Goal: Navigation & Orientation: Find specific page/section

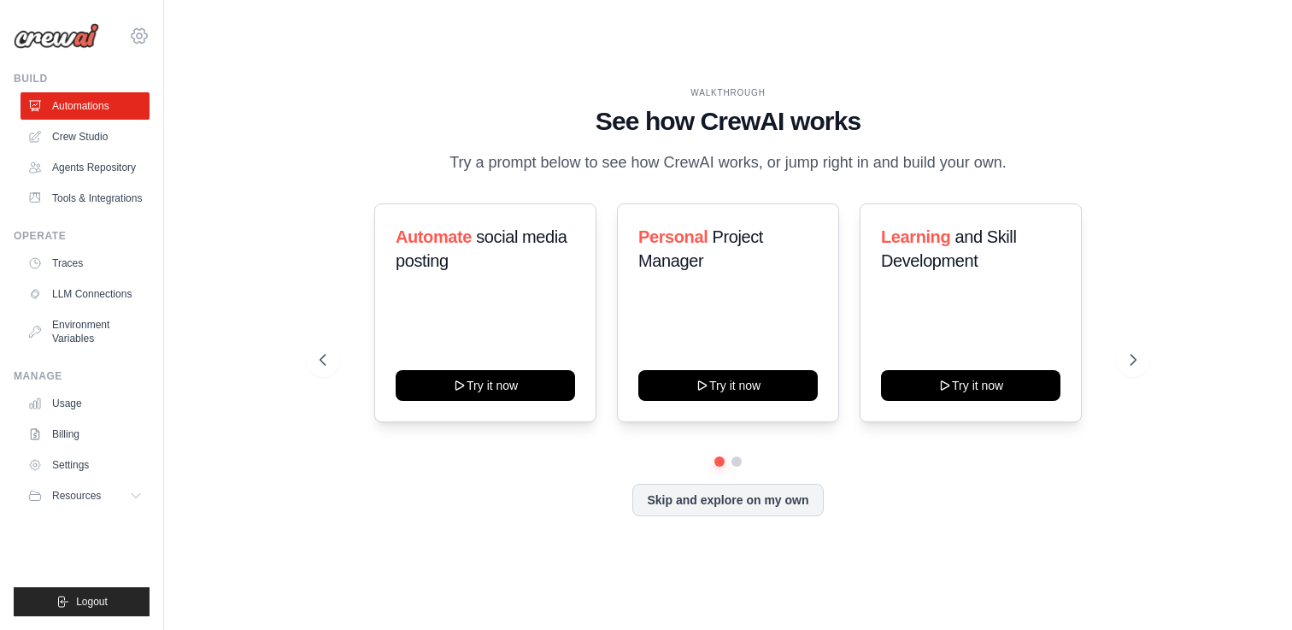
click at [138, 32] on icon at bounding box center [139, 36] width 21 height 21
click at [163, 99] on span "Settings" at bounding box center [213, 105] width 135 height 17
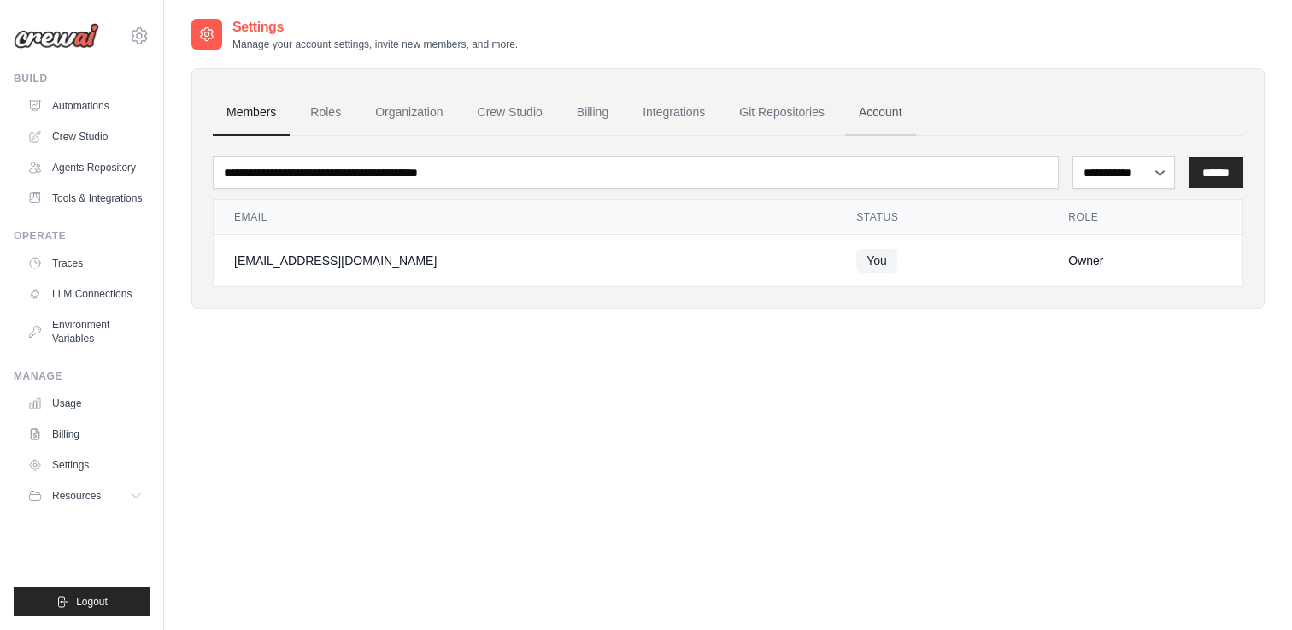
click at [882, 109] on link "Account" at bounding box center [880, 113] width 71 height 46
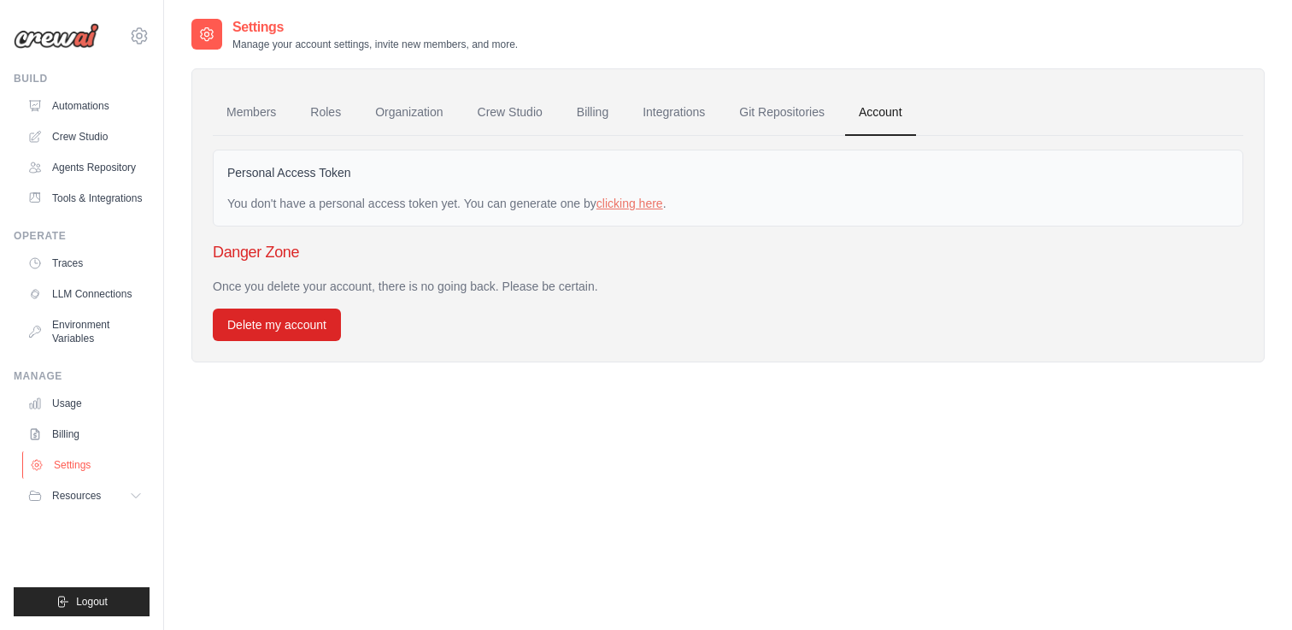
scroll to position [34, 0]
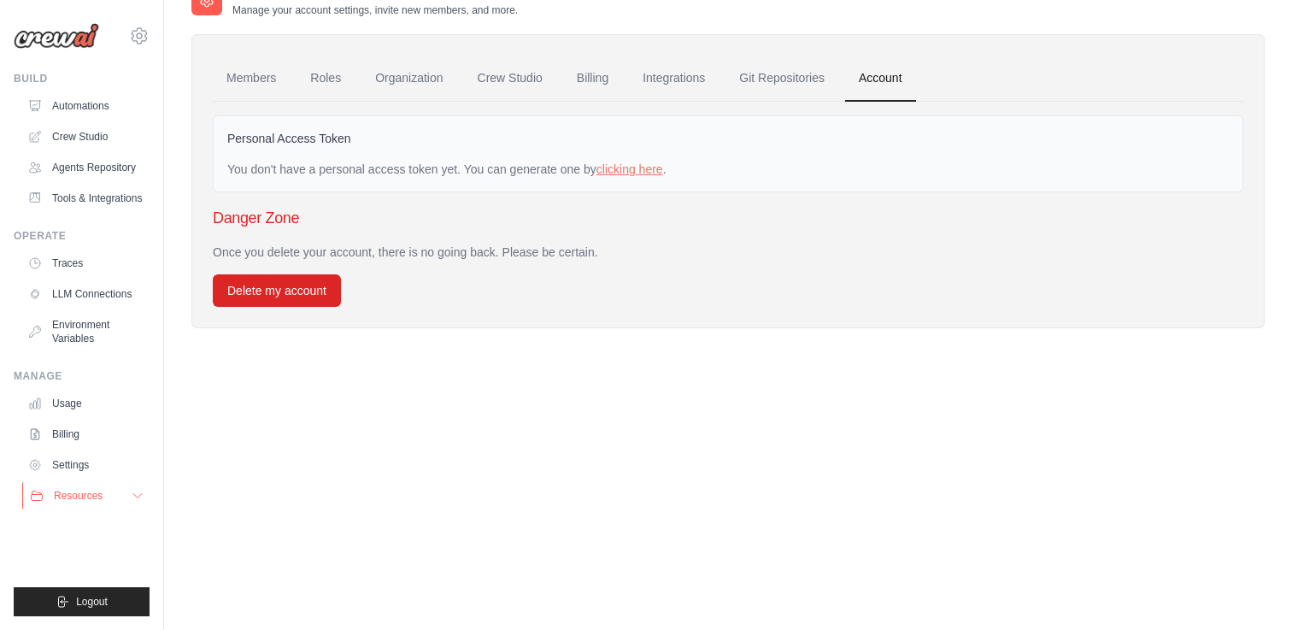
click at [136, 494] on icon at bounding box center [138, 496] width 14 height 14
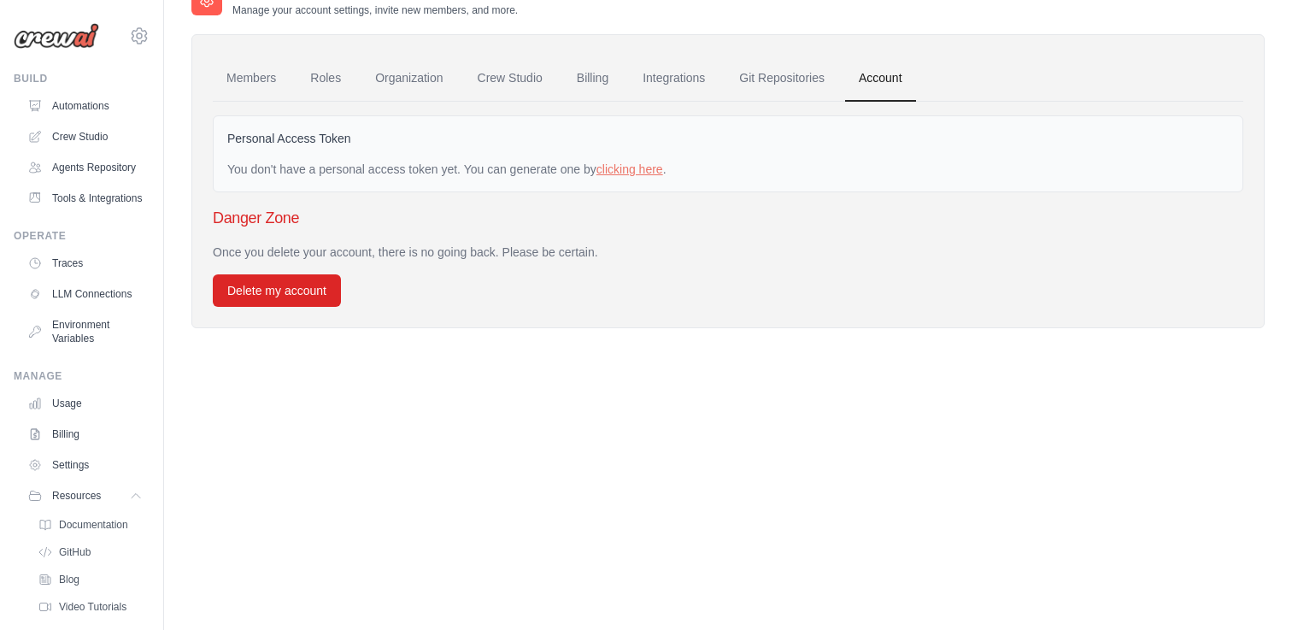
scroll to position [0, 0]
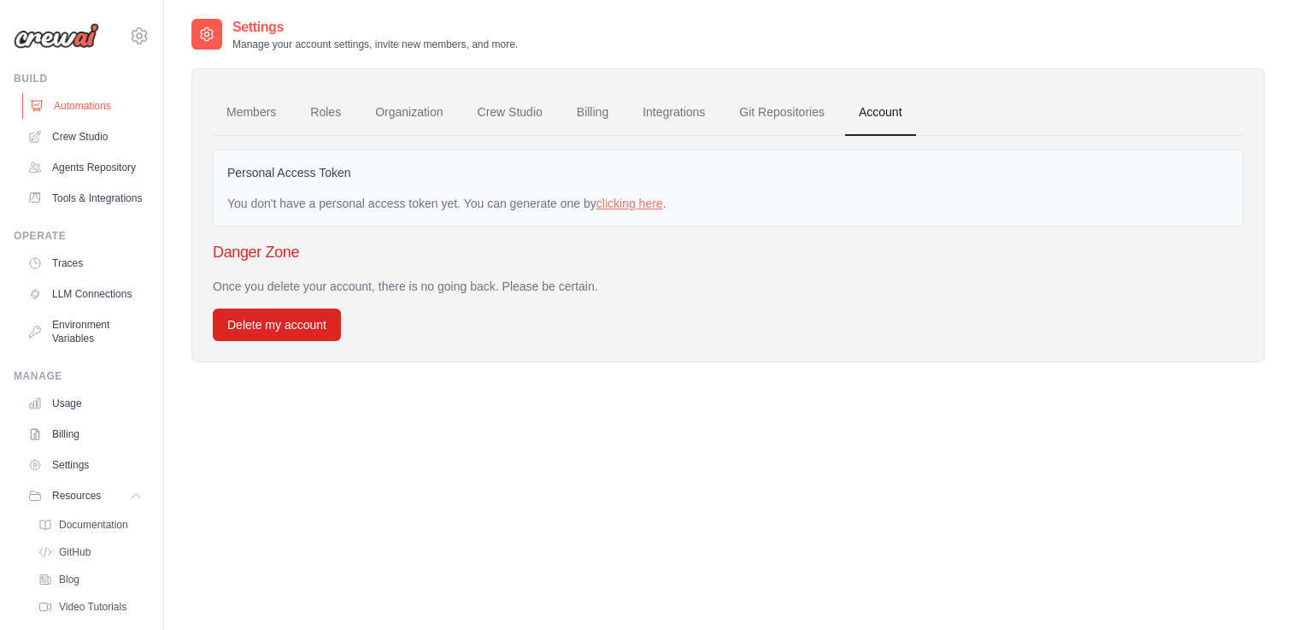
click at [81, 104] on link "Automations" at bounding box center [86, 105] width 129 height 27
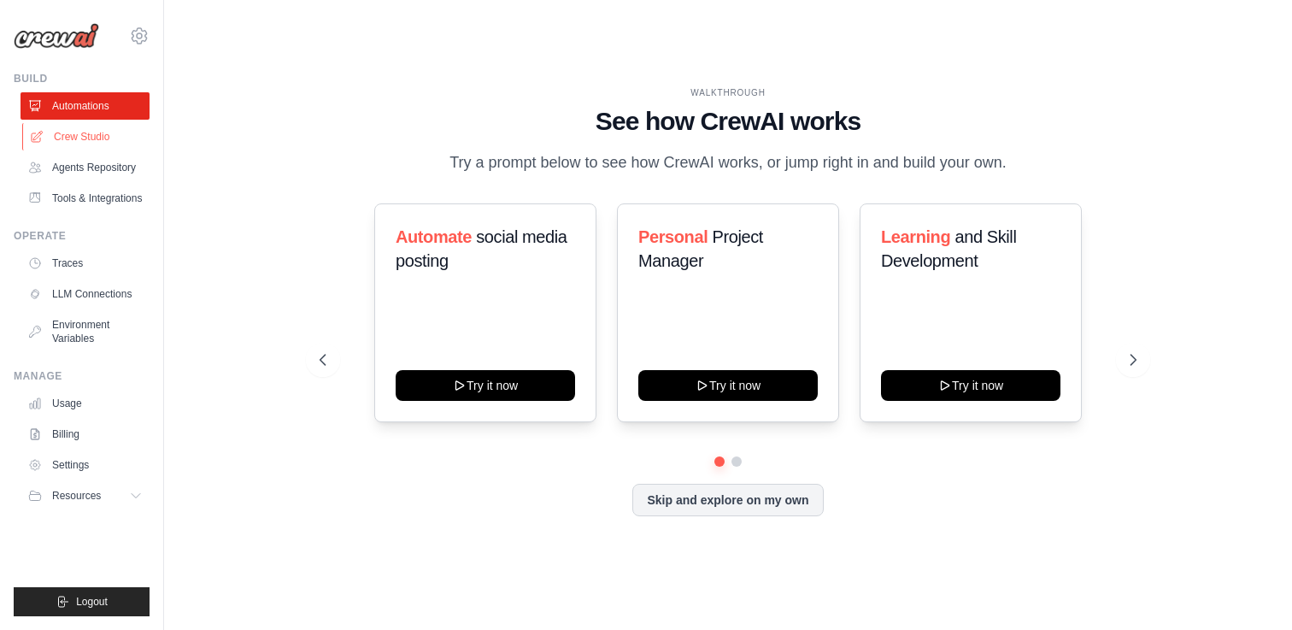
click at [79, 133] on link "Crew Studio" at bounding box center [86, 136] width 129 height 27
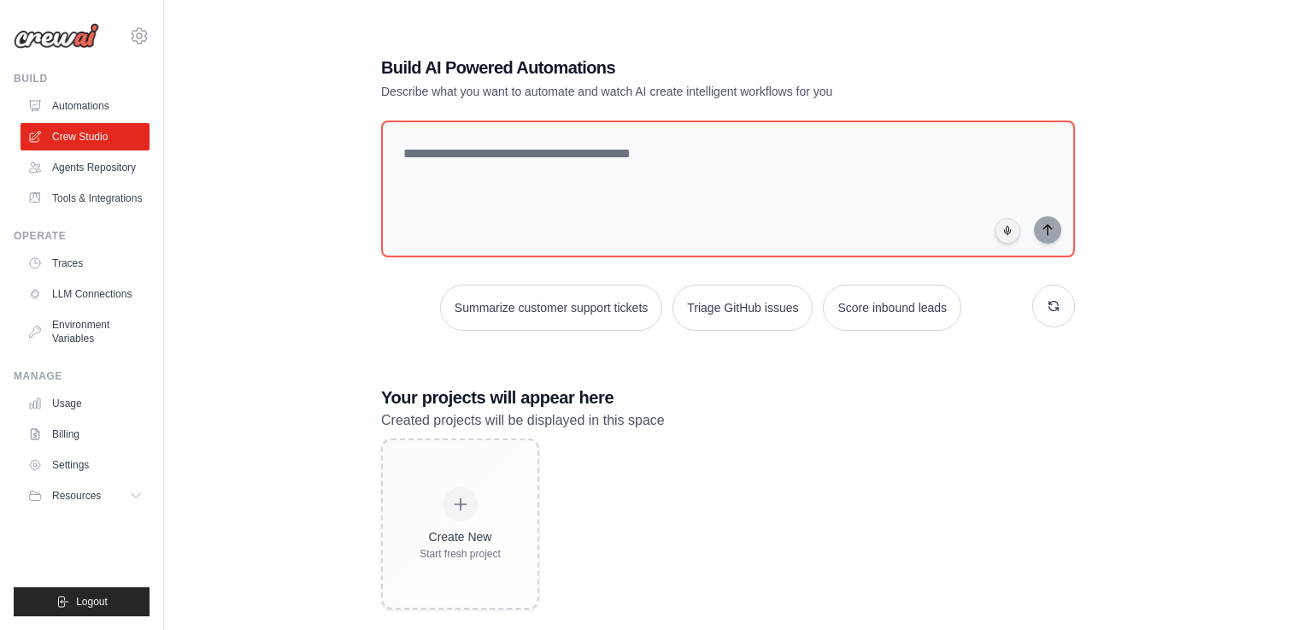
scroll to position [34, 0]
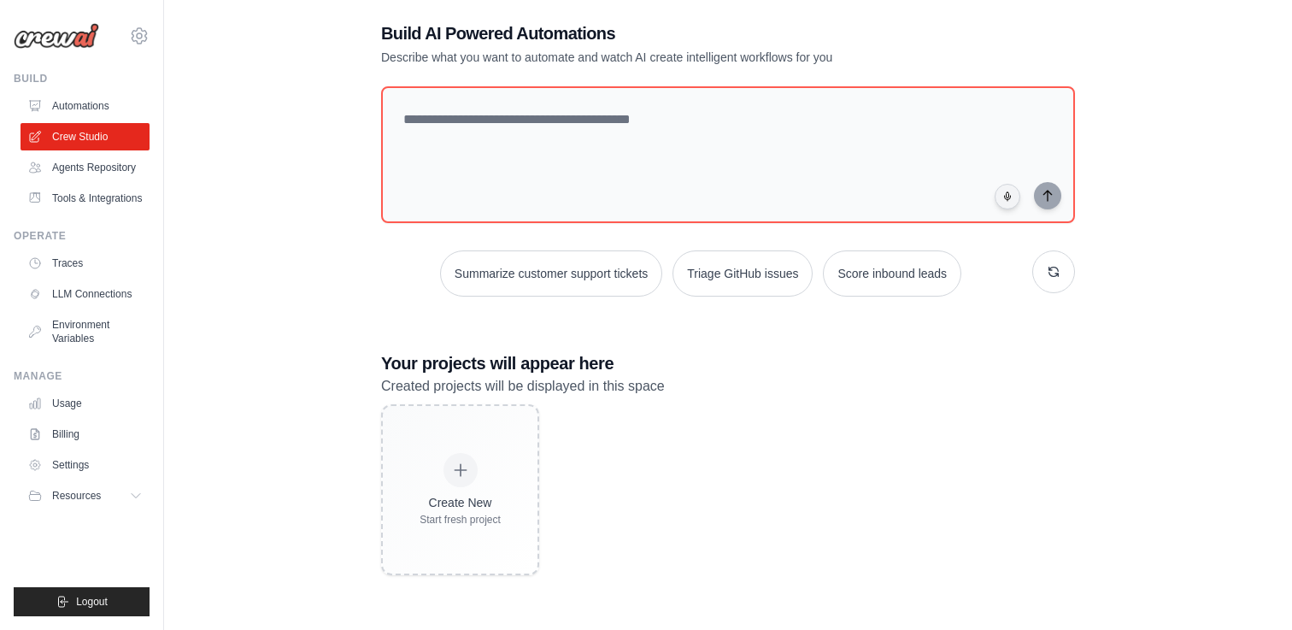
click at [557, 364] on h3 "Your projects will appear here" at bounding box center [728, 363] width 694 height 24
click at [553, 365] on h3 "Your projects will appear here" at bounding box center [728, 363] width 694 height 24
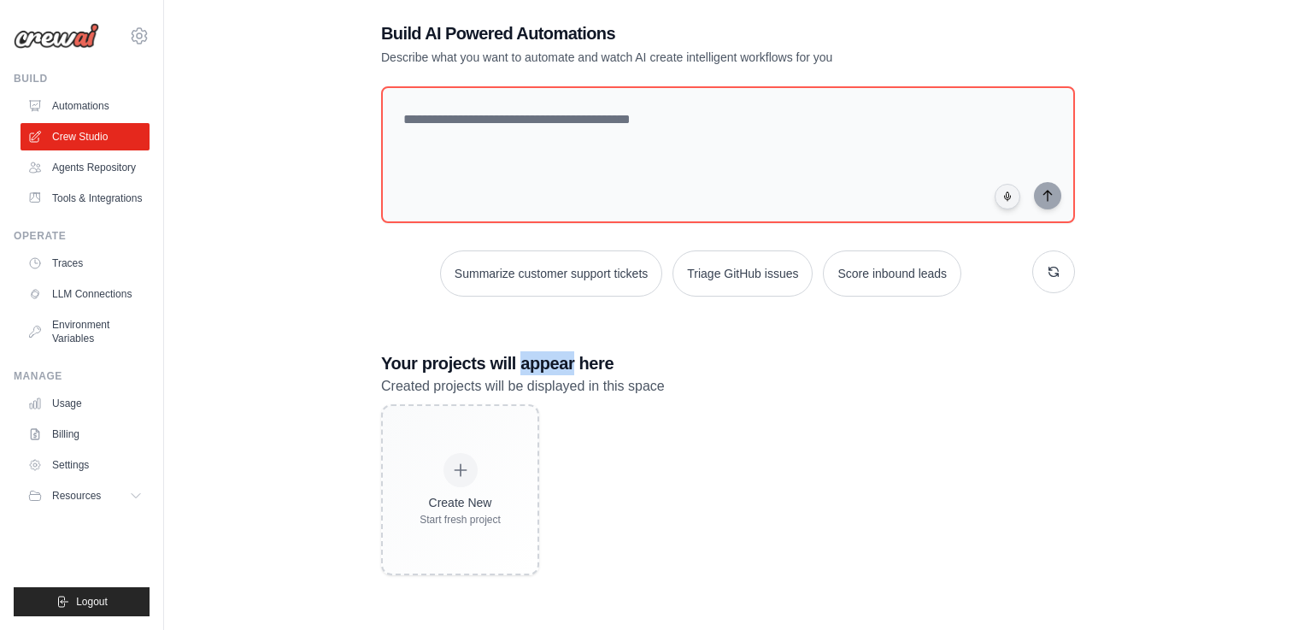
click at [553, 365] on h3 "Your projects will appear here" at bounding box center [728, 363] width 694 height 24
click at [565, 364] on h3 "Your projects will appear here" at bounding box center [728, 363] width 694 height 24
click at [556, 361] on h3 "Your projects will appear here" at bounding box center [728, 363] width 694 height 24
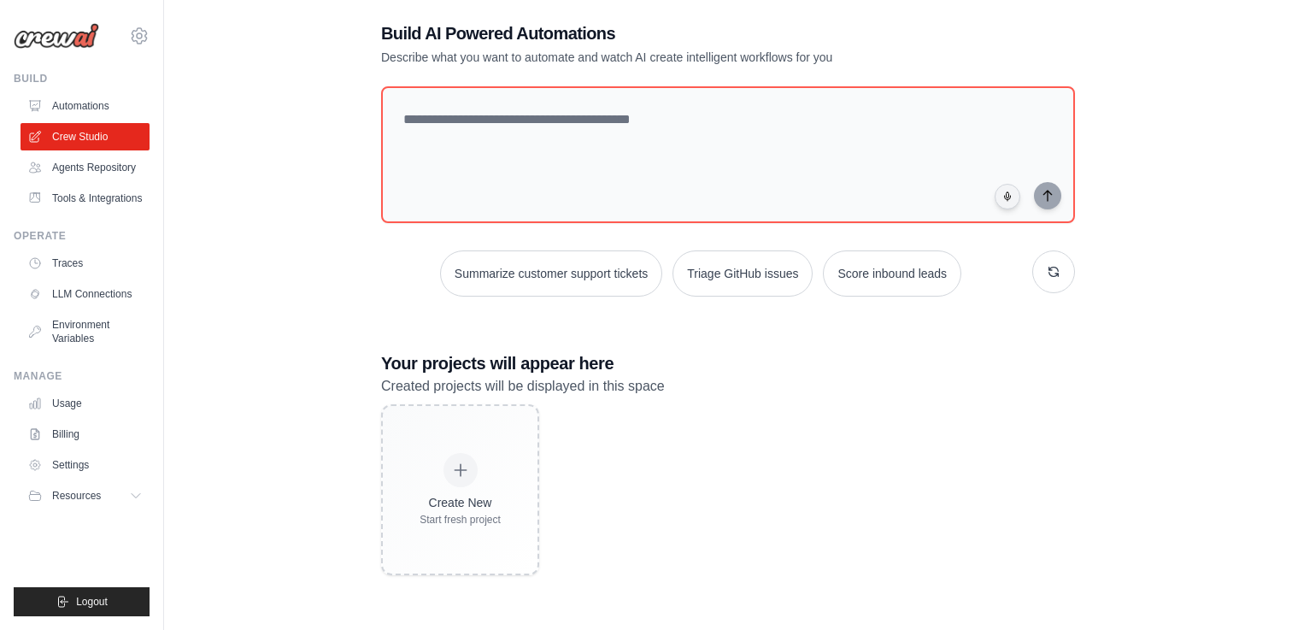
click at [556, 361] on h3 "Your projects will appear here" at bounding box center [728, 363] width 694 height 24
click at [556, 358] on h3 "Your projects will appear here" at bounding box center [728, 363] width 694 height 24
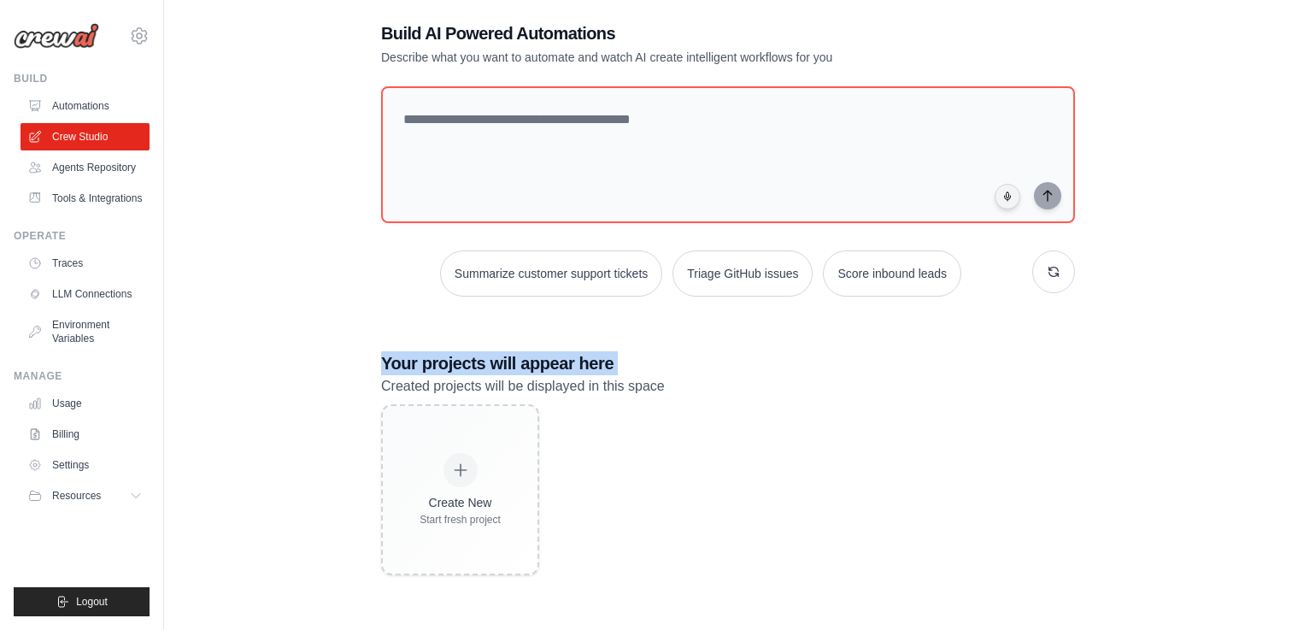
click at [561, 358] on h3 "Your projects will appear here" at bounding box center [728, 363] width 694 height 24
click at [553, 361] on h3 "Your projects will appear here" at bounding box center [728, 363] width 694 height 24
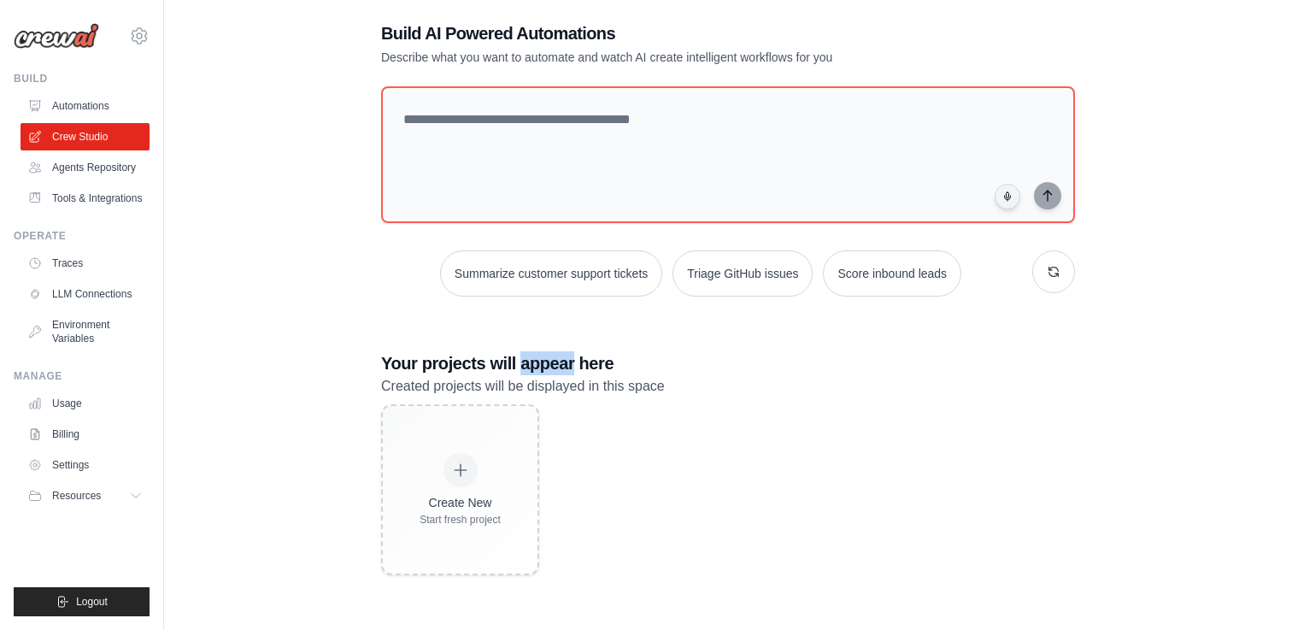
click at [558, 361] on h3 "Your projects will appear here" at bounding box center [728, 363] width 694 height 24
click at [569, 363] on h3 "Your projects will appear here" at bounding box center [728, 363] width 694 height 24
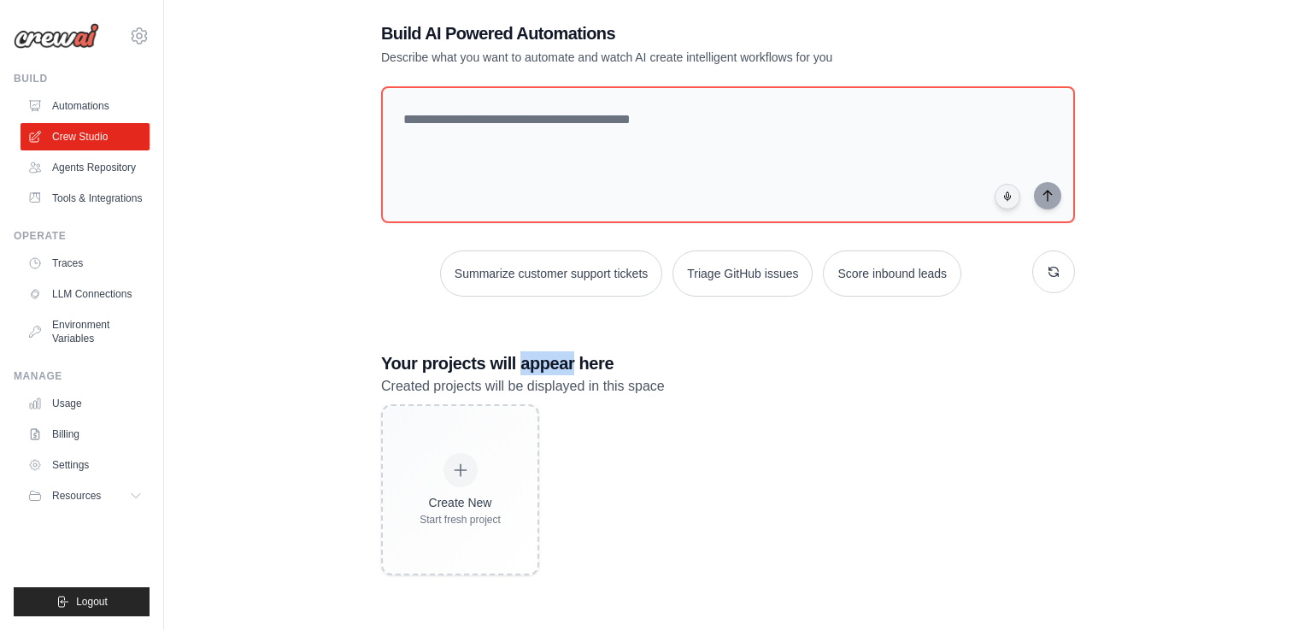
click at [569, 363] on h3 "Your projects will appear here" at bounding box center [728, 363] width 694 height 24
click at [549, 360] on h3 "Your projects will appear here" at bounding box center [728, 363] width 694 height 24
click at [545, 360] on h3 "Your projects will appear here" at bounding box center [728, 363] width 694 height 24
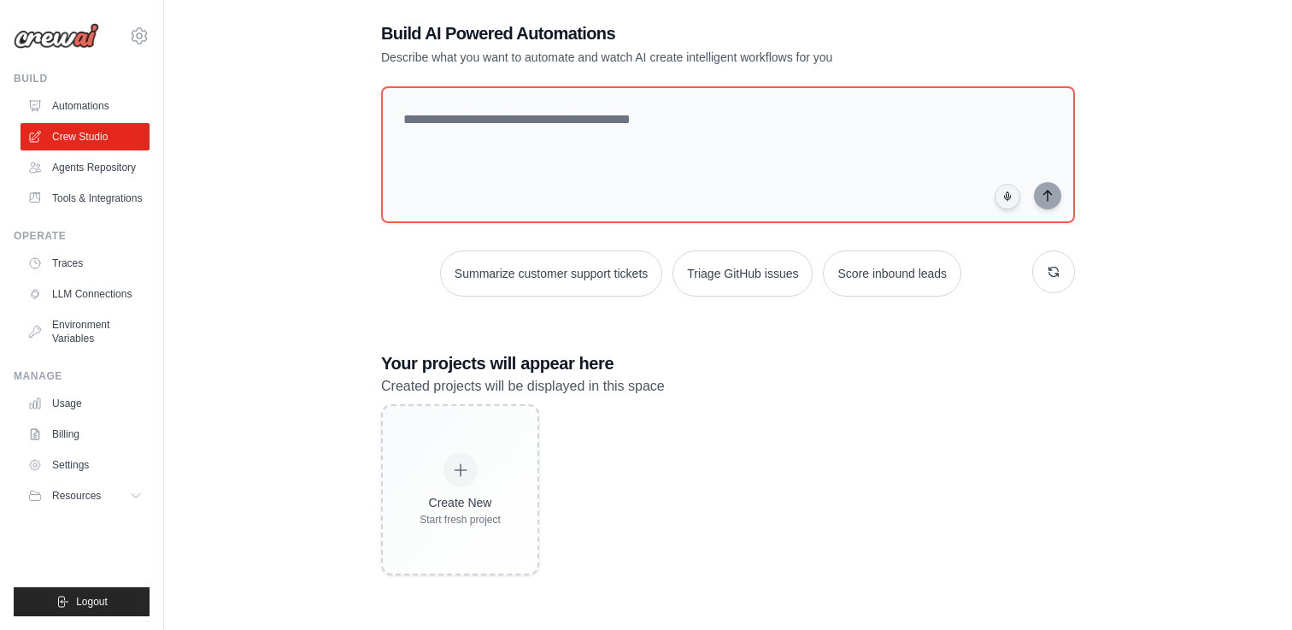
click at [545, 360] on h3 "Your projects will appear here" at bounding box center [728, 363] width 694 height 24
click at [542, 365] on h3 "Your projects will appear here" at bounding box center [728, 363] width 694 height 24
click at [79, 402] on link "Usage" at bounding box center [86, 403] width 129 height 27
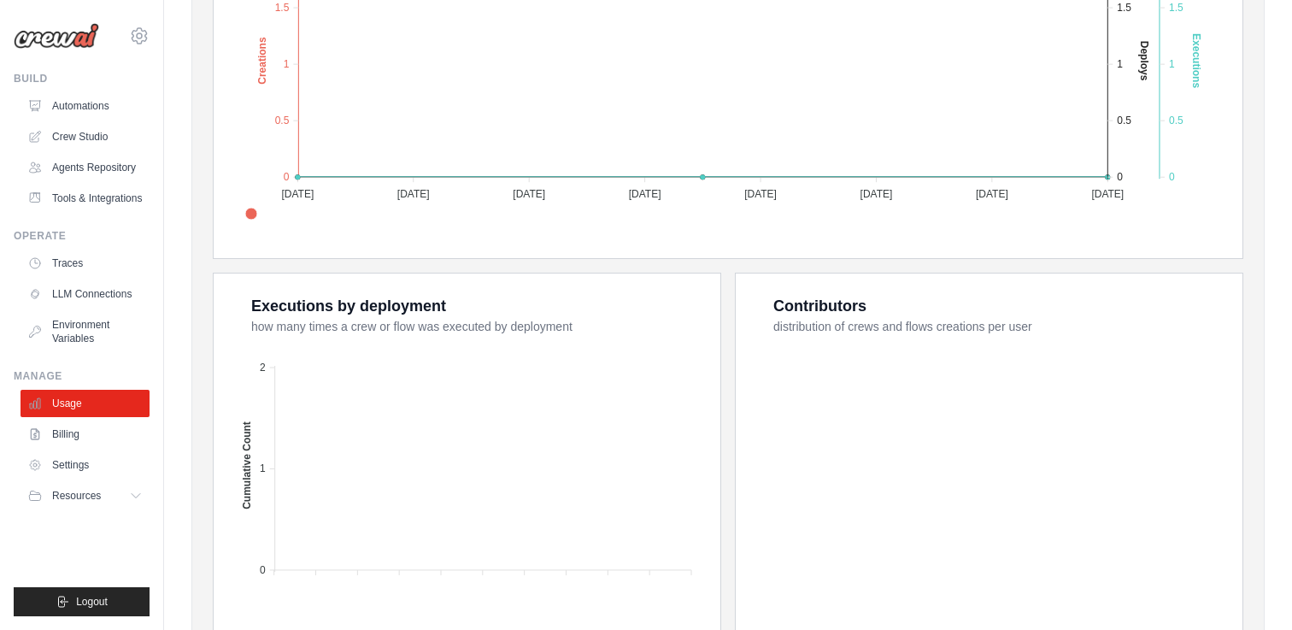
scroll to position [471, 0]
click at [728, 326] on div "Overview Crews created, Deploys, and Crew executions Created Deploys Executions…" at bounding box center [728, 278] width 1030 height 848
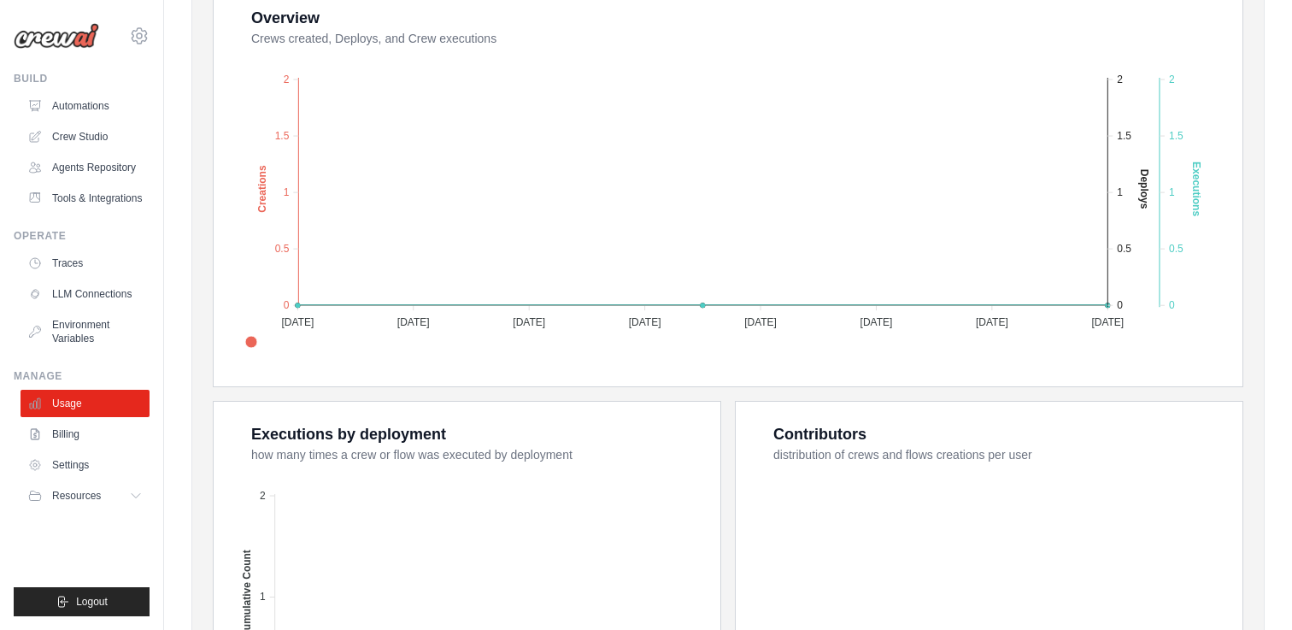
scroll to position [0, 0]
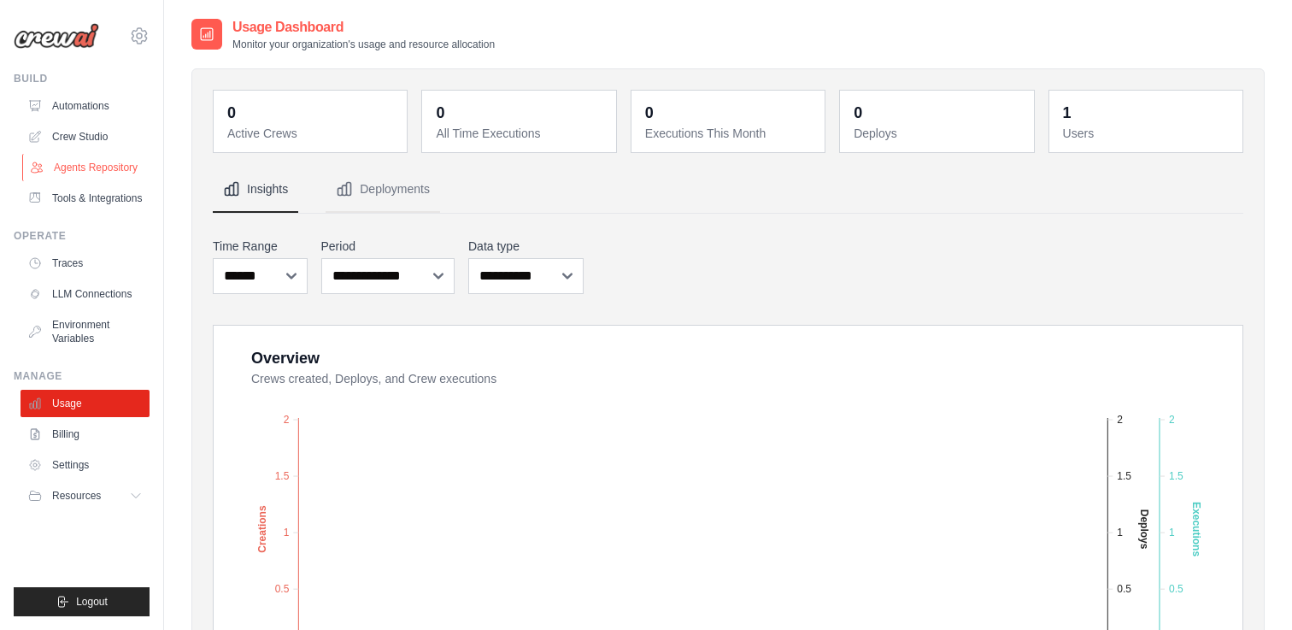
click at [85, 165] on link "Agents Repository" at bounding box center [86, 167] width 129 height 27
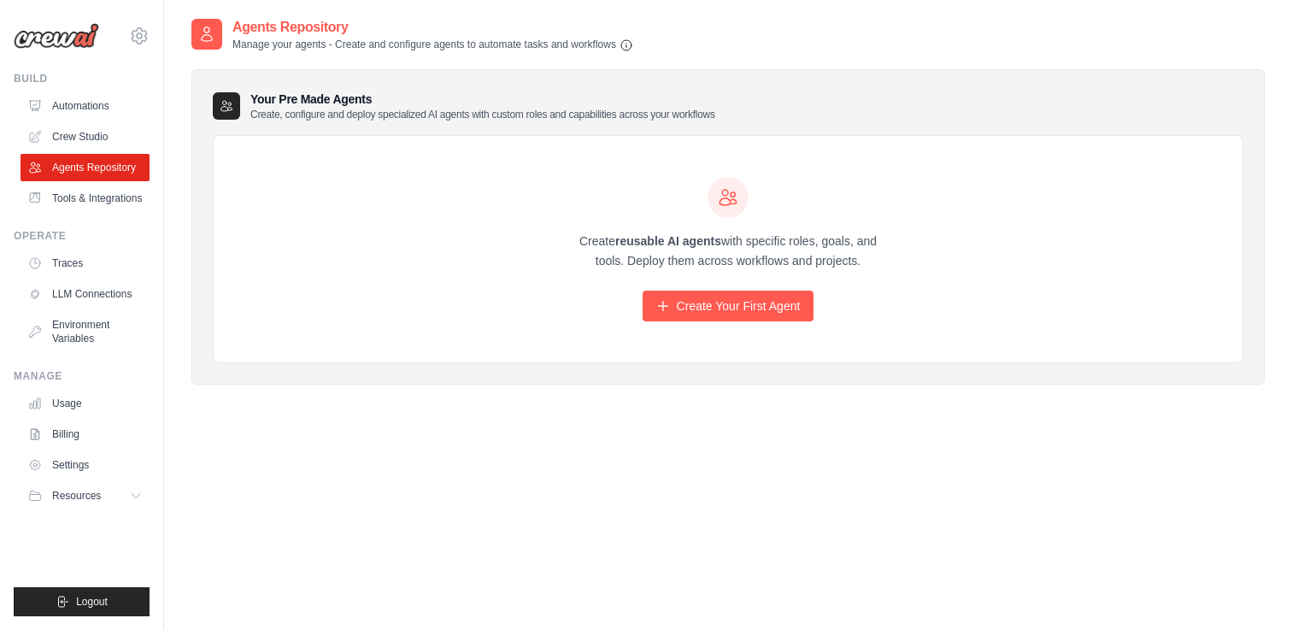
click at [437, 462] on div "Agents Repository Manage your agents - Create and configure agents to automate …" at bounding box center [727, 332] width 1073 height 630
click at [73, 470] on link "Settings" at bounding box center [86, 464] width 129 height 27
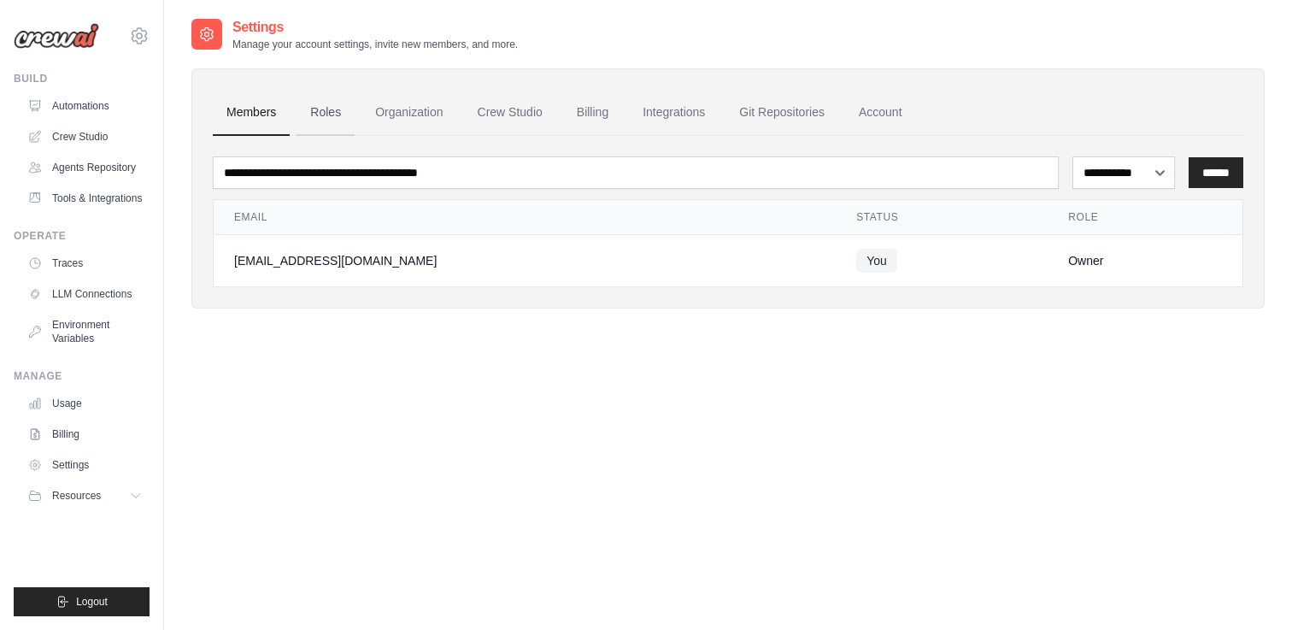
click at [332, 108] on link "Roles" at bounding box center [325, 113] width 58 height 46
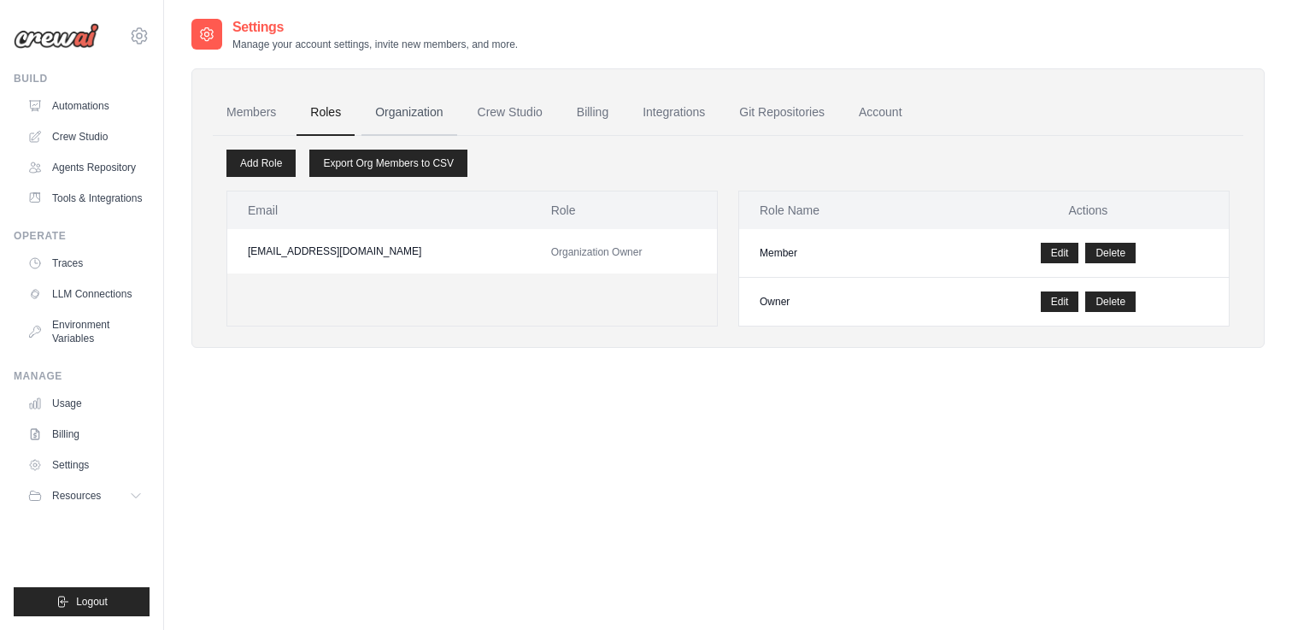
click at [404, 108] on link "Organization" at bounding box center [408, 113] width 95 height 46
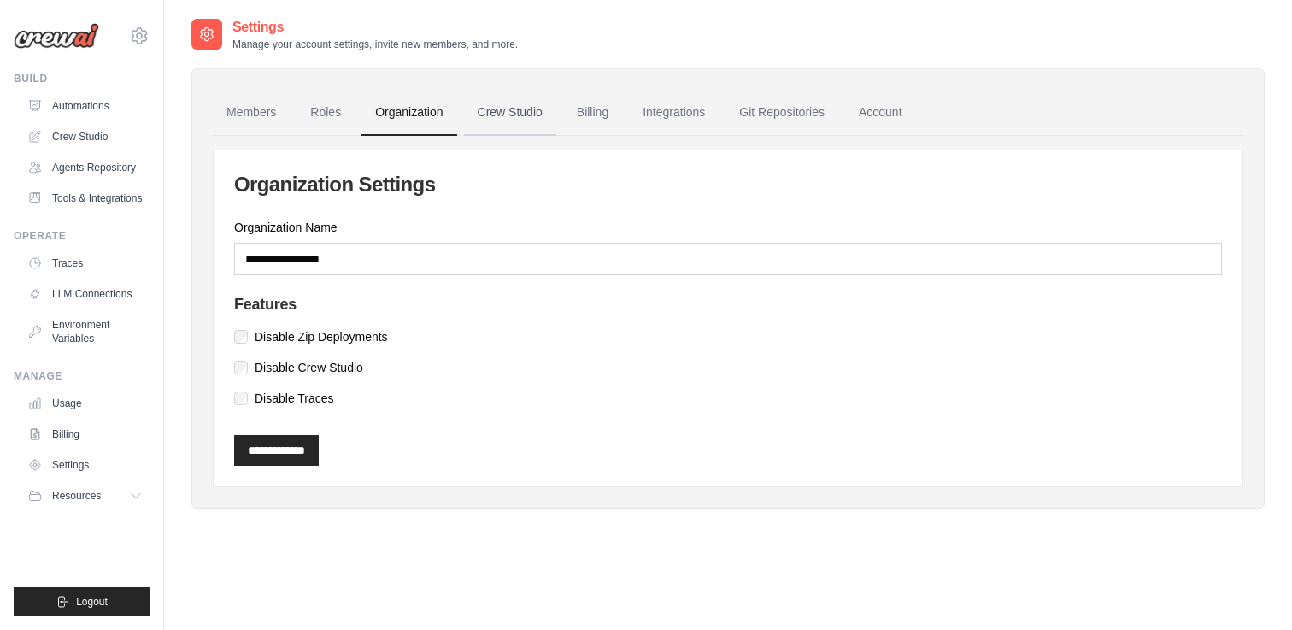
click at [519, 108] on link "Crew Studio" at bounding box center [510, 113] width 92 height 46
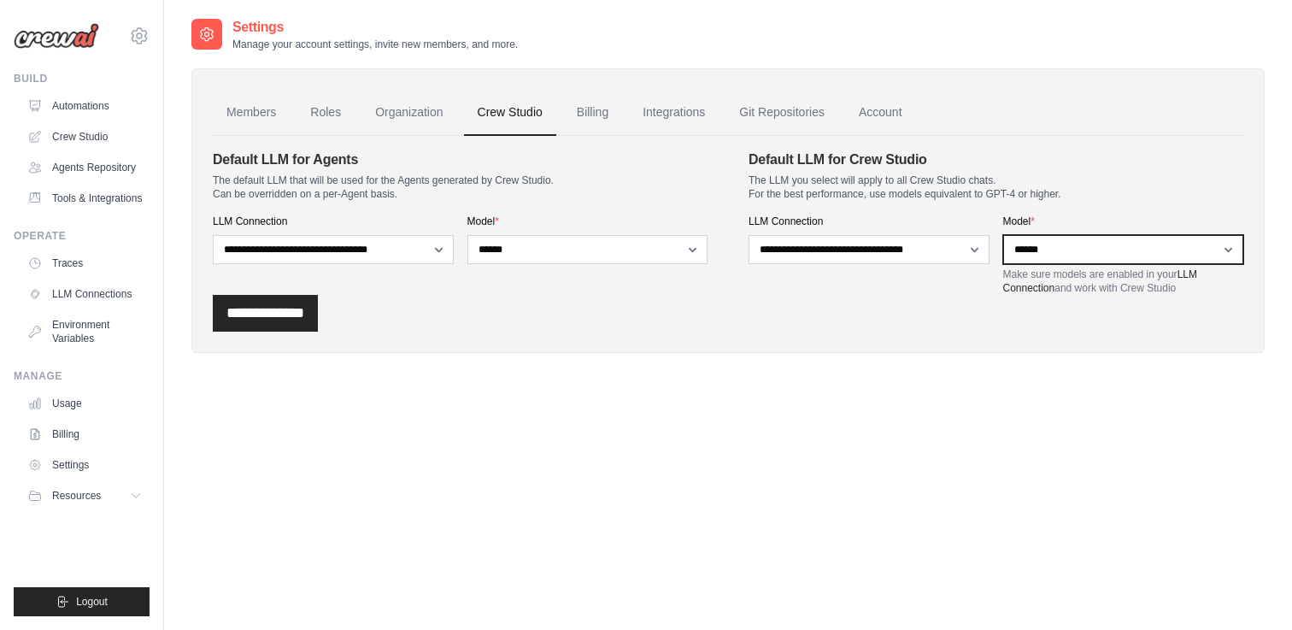
click at [1039, 245] on select "**********" at bounding box center [1123, 249] width 241 height 29
click at [1036, 250] on select "**********" at bounding box center [1123, 249] width 241 height 29
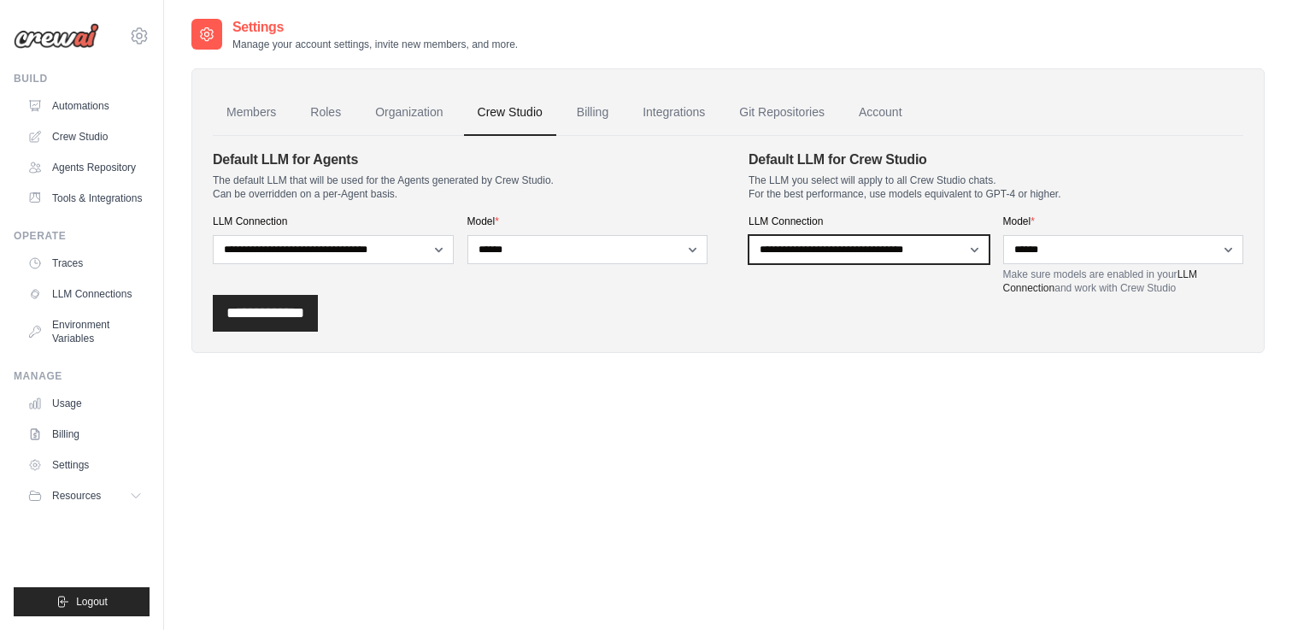
click at [898, 248] on select "**********" at bounding box center [868, 249] width 241 height 29
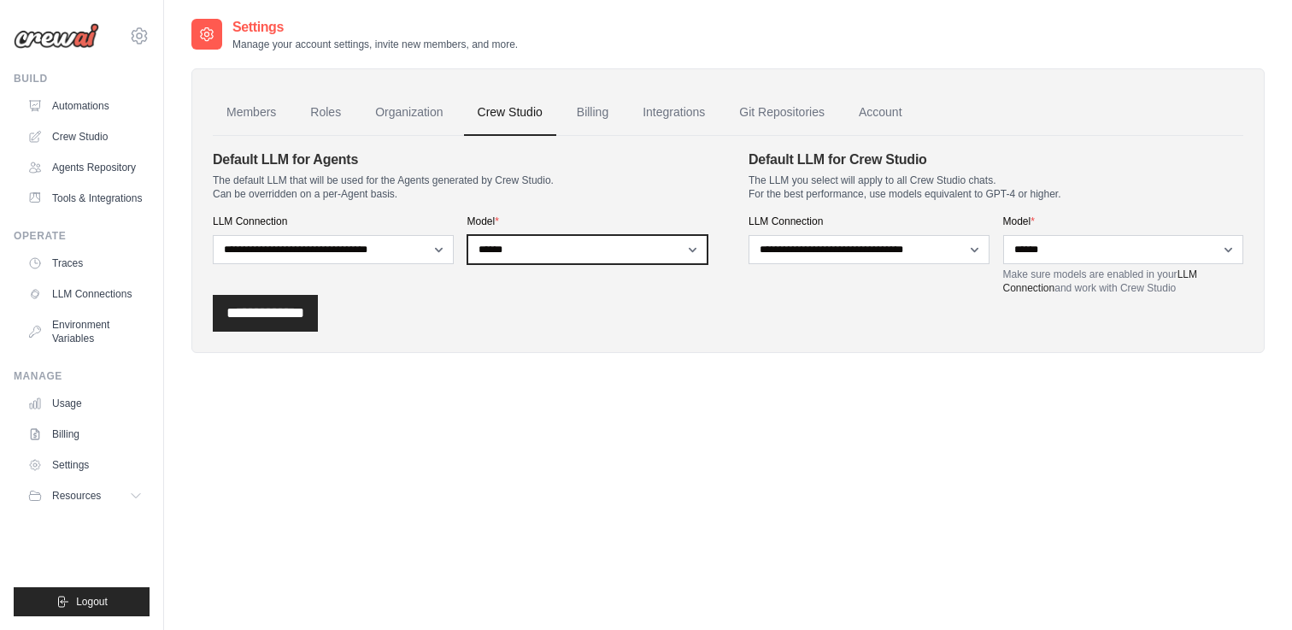
click at [635, 255] on select "**********" at bounding box center [587, 249] width 241 height 29
click at [595, 112] on link "Billing" at bounding box center [592, 113] width 59 height 46
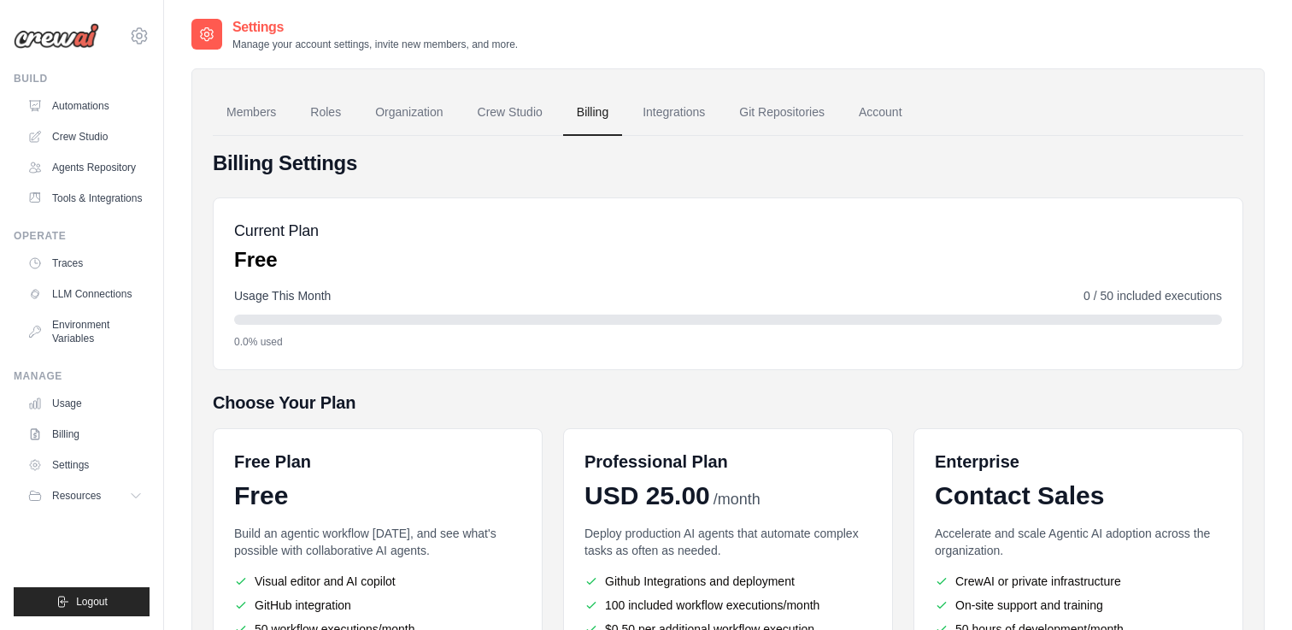
click at [552, 372] on div "Billing Settings Current Plan Free Usage This Month 0 / 50 included executions …" at bounding box center [728, 456] width 1030 height 614
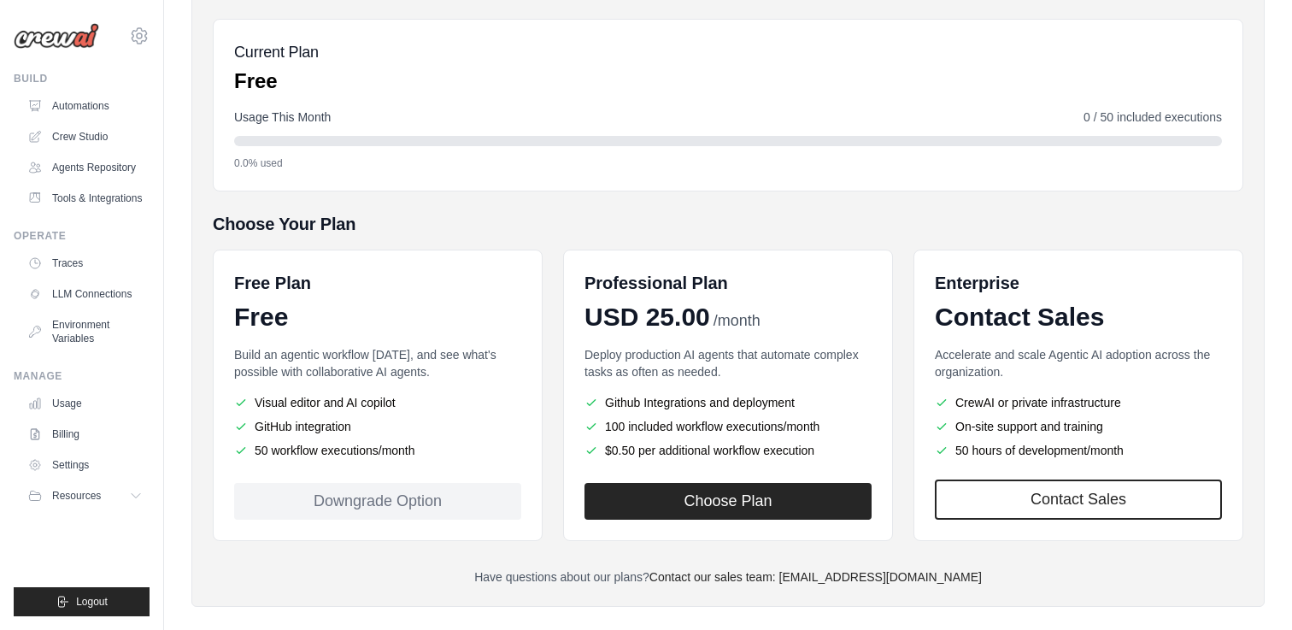
scroll to position [200, 0]
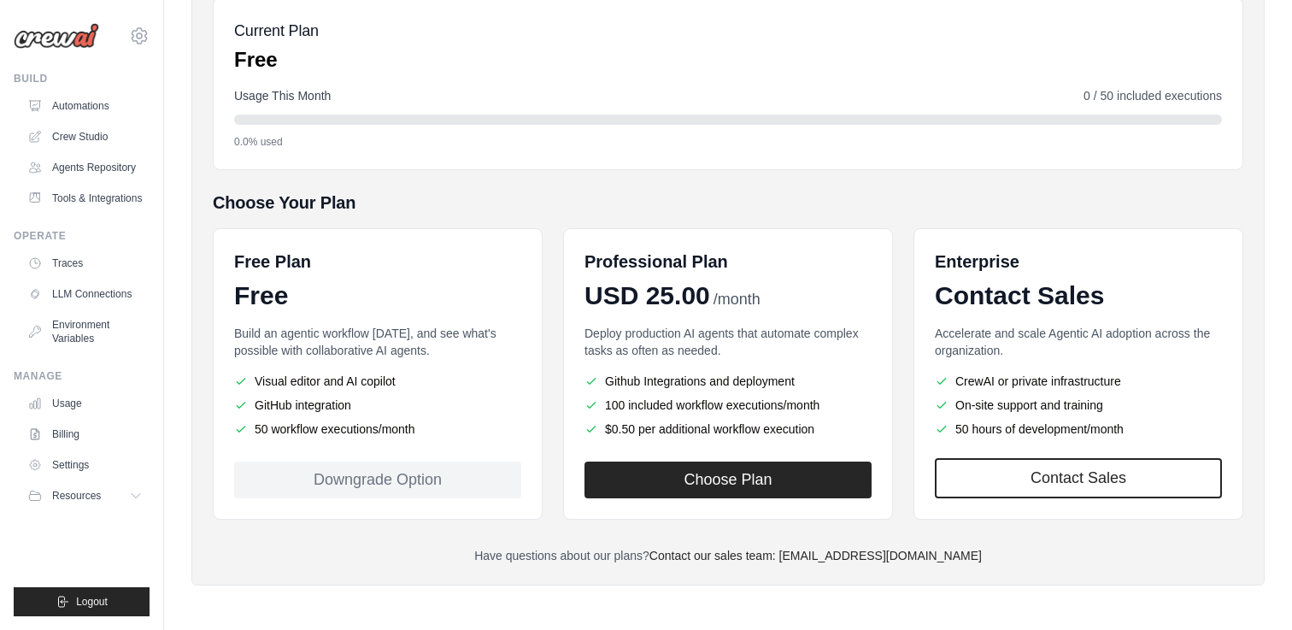
click at [554, 334] on div "Free Plan Free Build an agentic workflow today, and see what's possible with co…" at bounding box center [728, 373] width 1030 height 291
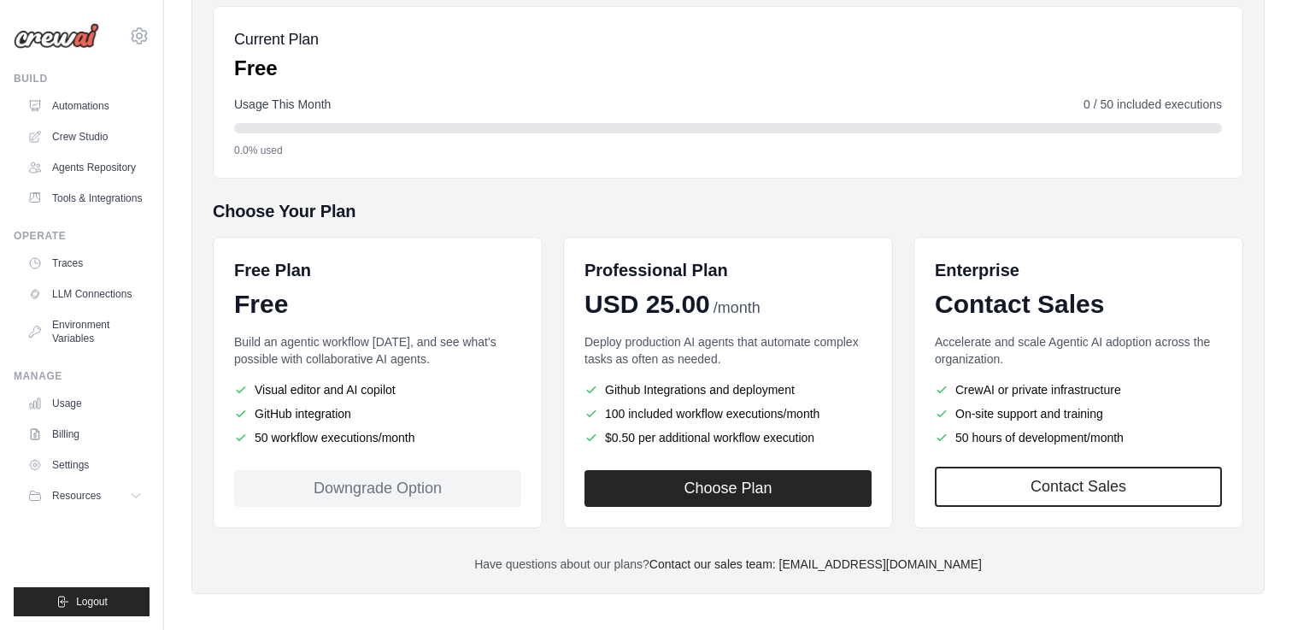
scroll to position [0, 0]
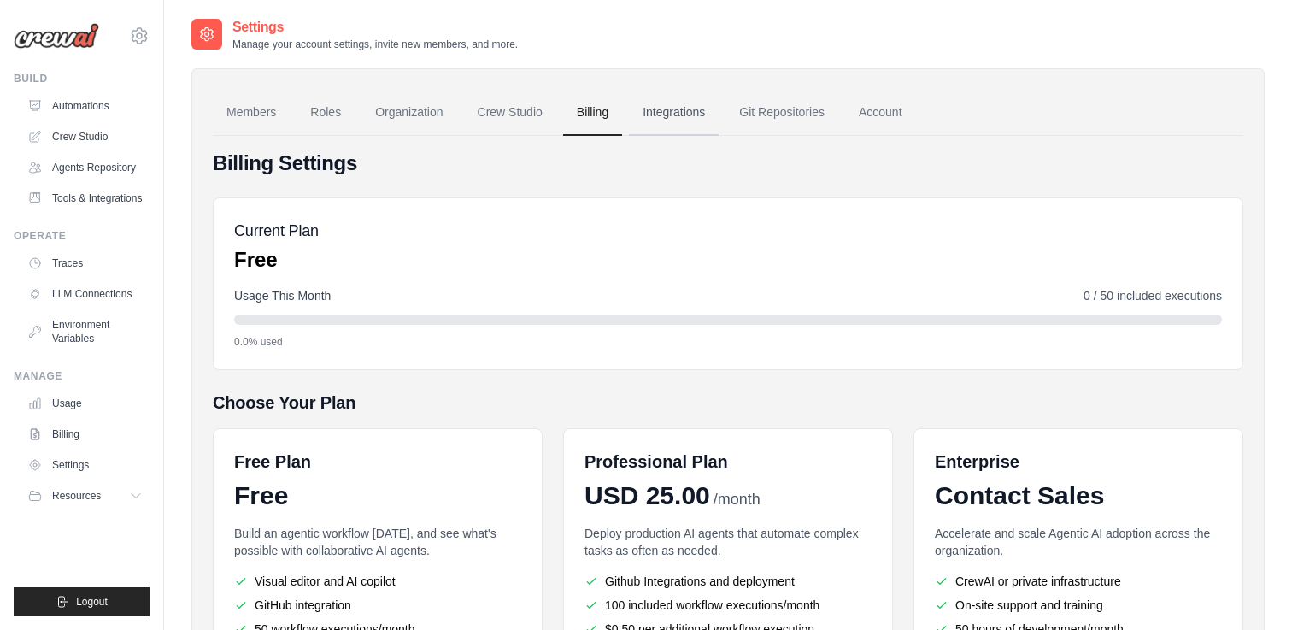
click at [686, 112] on link "Integrations" at bounding box center [674, 113] width 90 height 46
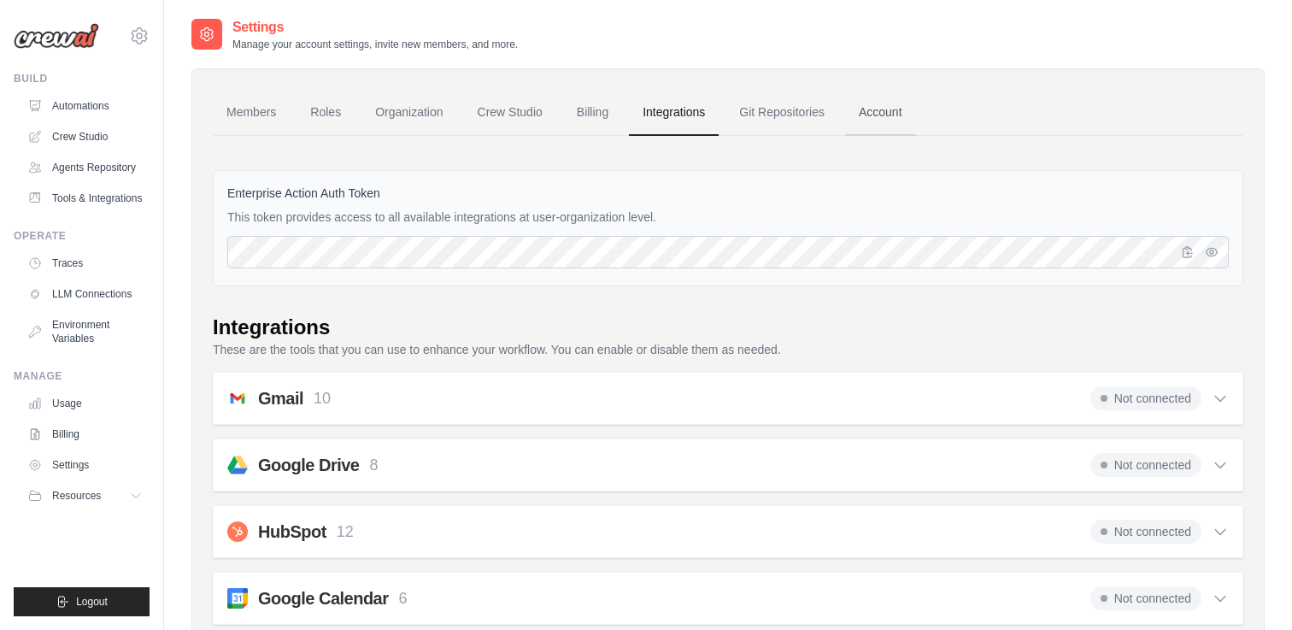
click at [868, 113] on link "Account" at bounding box center [880, 113] width 71 height 46
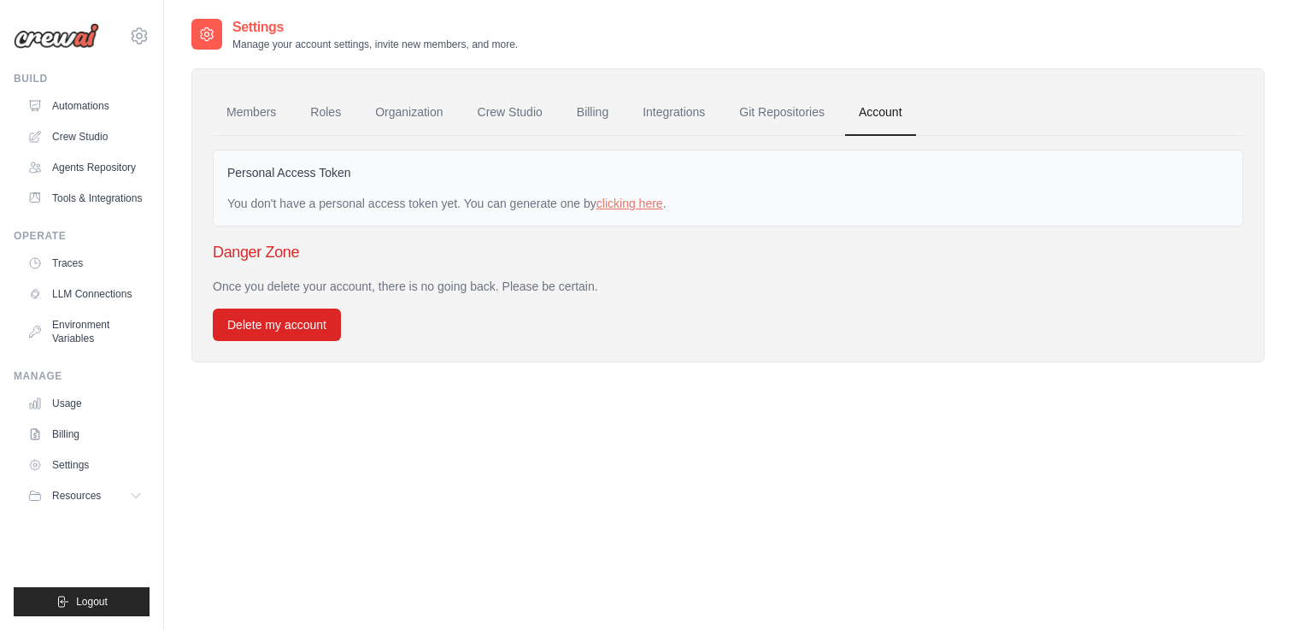
click at [531, 480] on div "Settings Manage your account settings, invite new members, and more. Members Ro…" at bounding box center [727, 332] width 1073 height 630
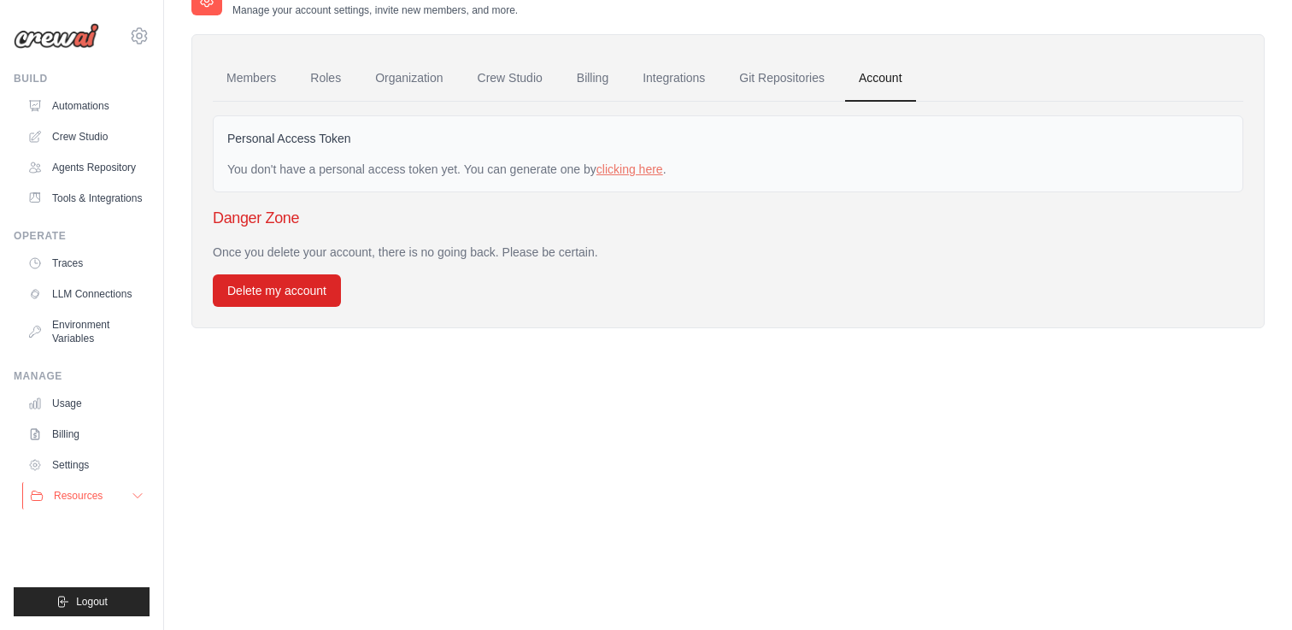
click at [131, 495] on icon at bounding box center [138, 496] width 14 height 14
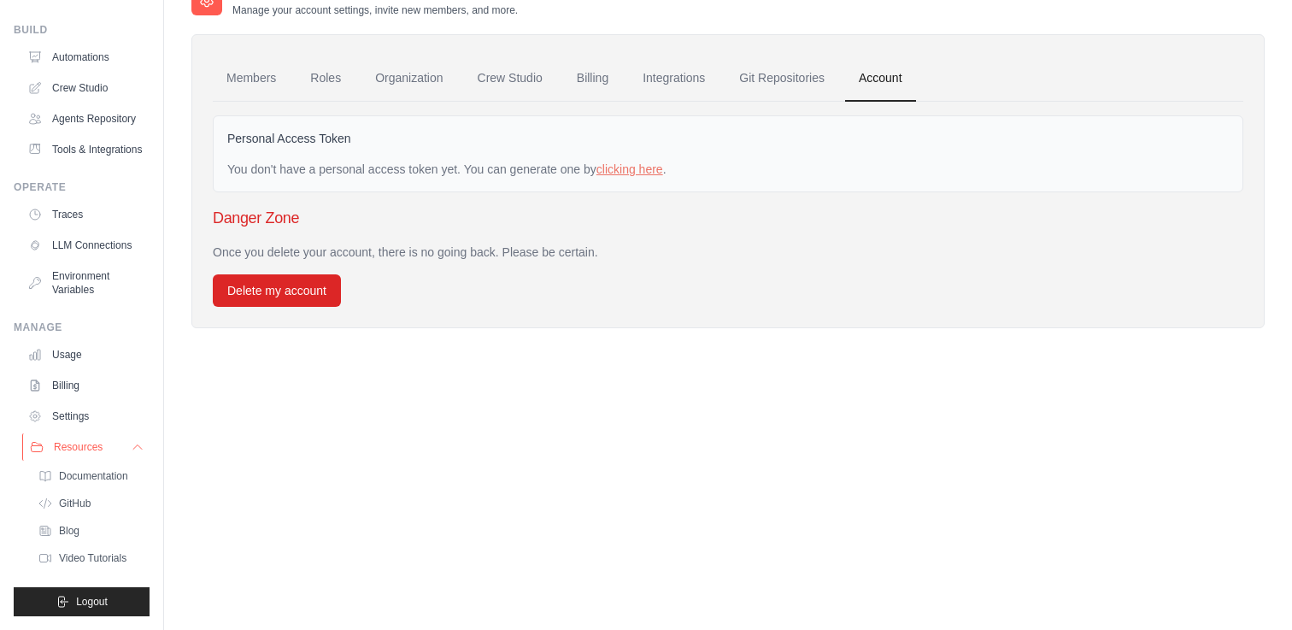
scroll to position [0, 0]
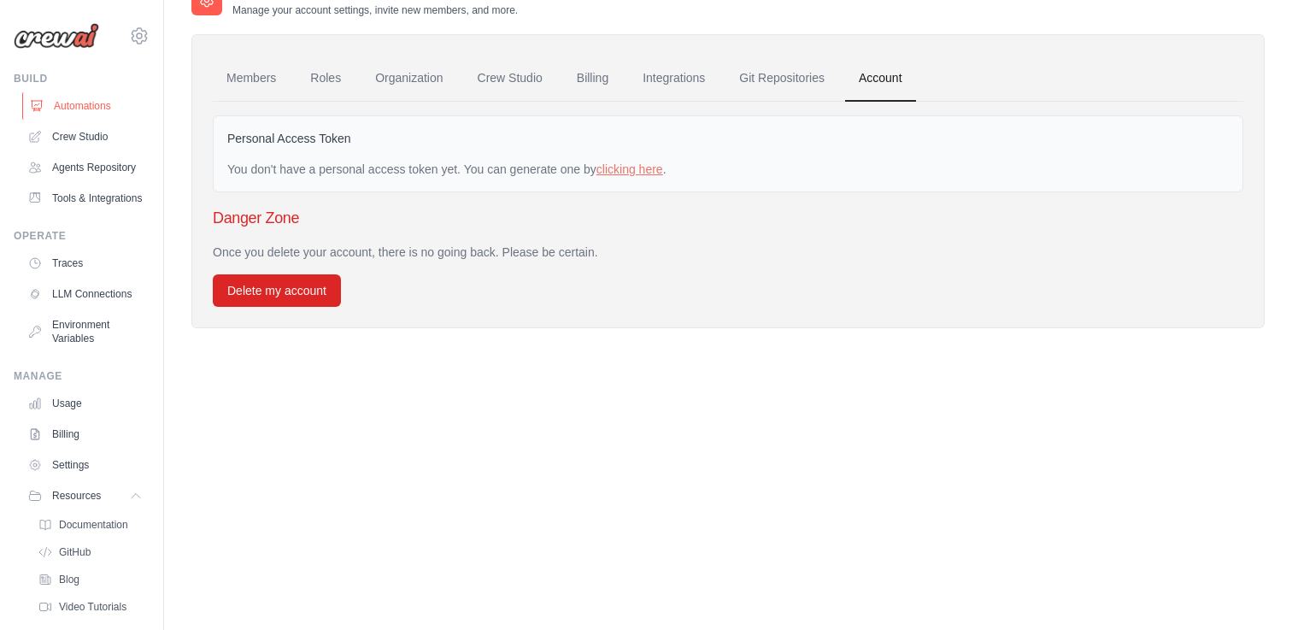
click at [66, 103] on link "Automations" at bounding box center [86, 105] width 129 height 27
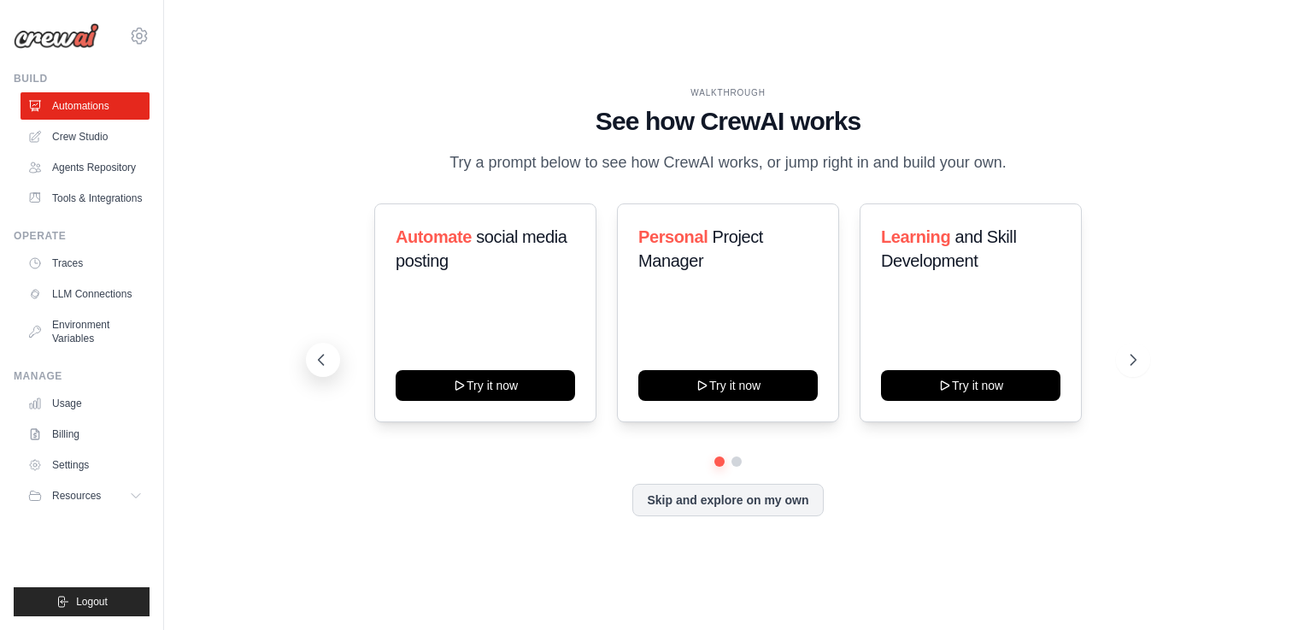
click at [314, 349] on button at bounding box center [323, 360] width 34 height 34
click at [321, 361] on icon at bounding box center [321, 359] width 17 height 17
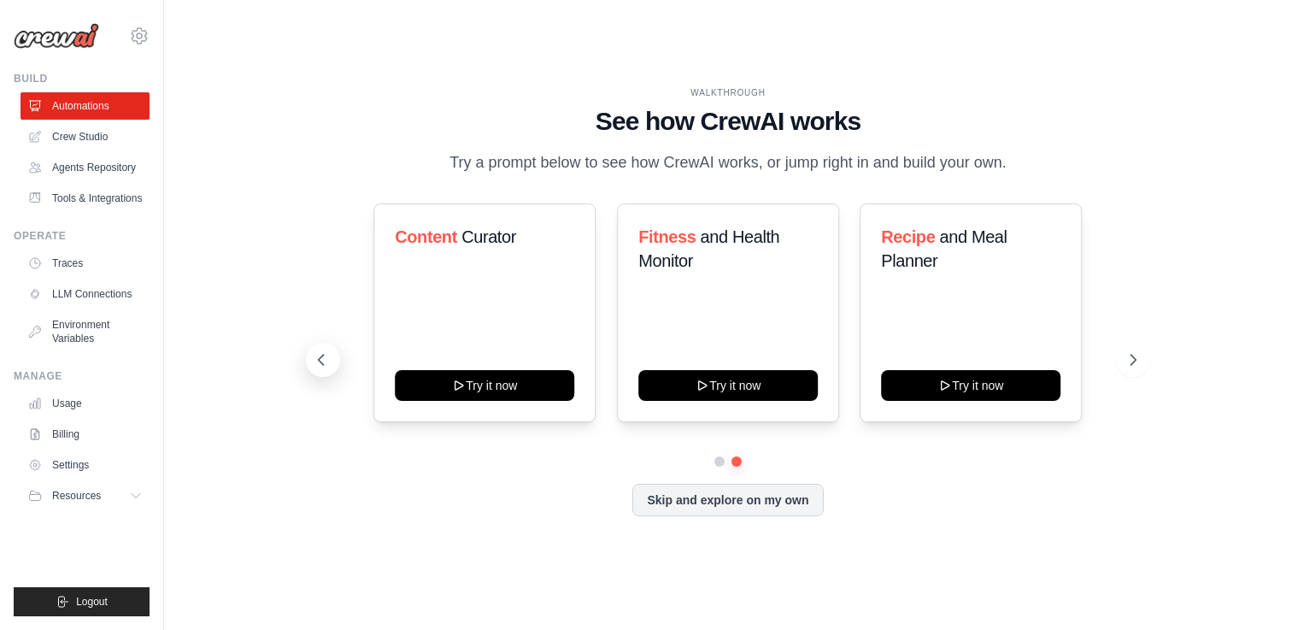
click at [321, 361] on icon at bounding box center [321, 359] width 17 height 17
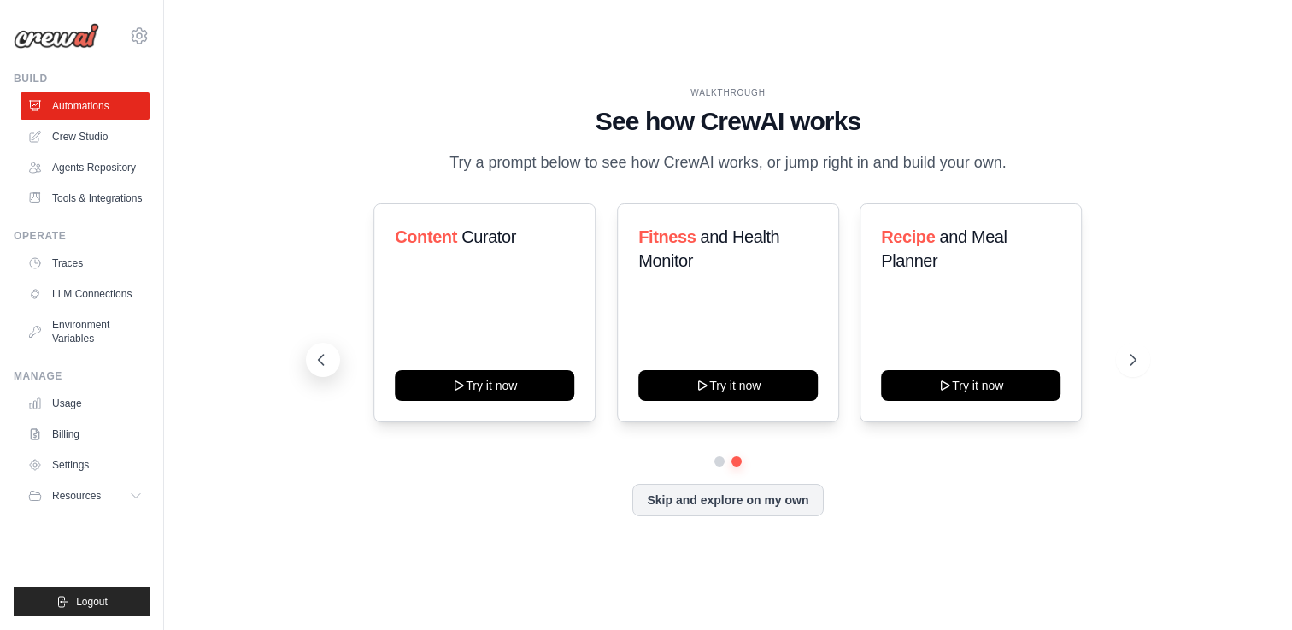
click at [321, 361] on icon at bounding box center [321, 359] width 17 height 17
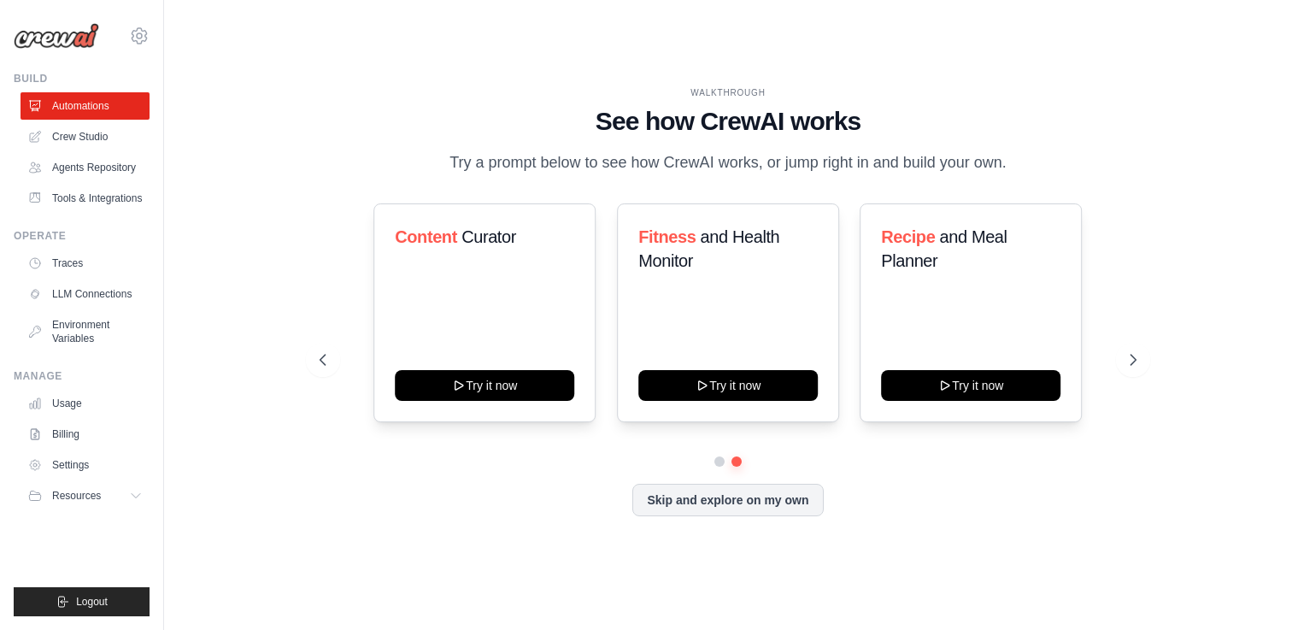
click at [460, 159] on p "Try a prompt below to see how CrewAI works, or jump right in and build your own." at bounding box center [728, 162] width 574 height 25
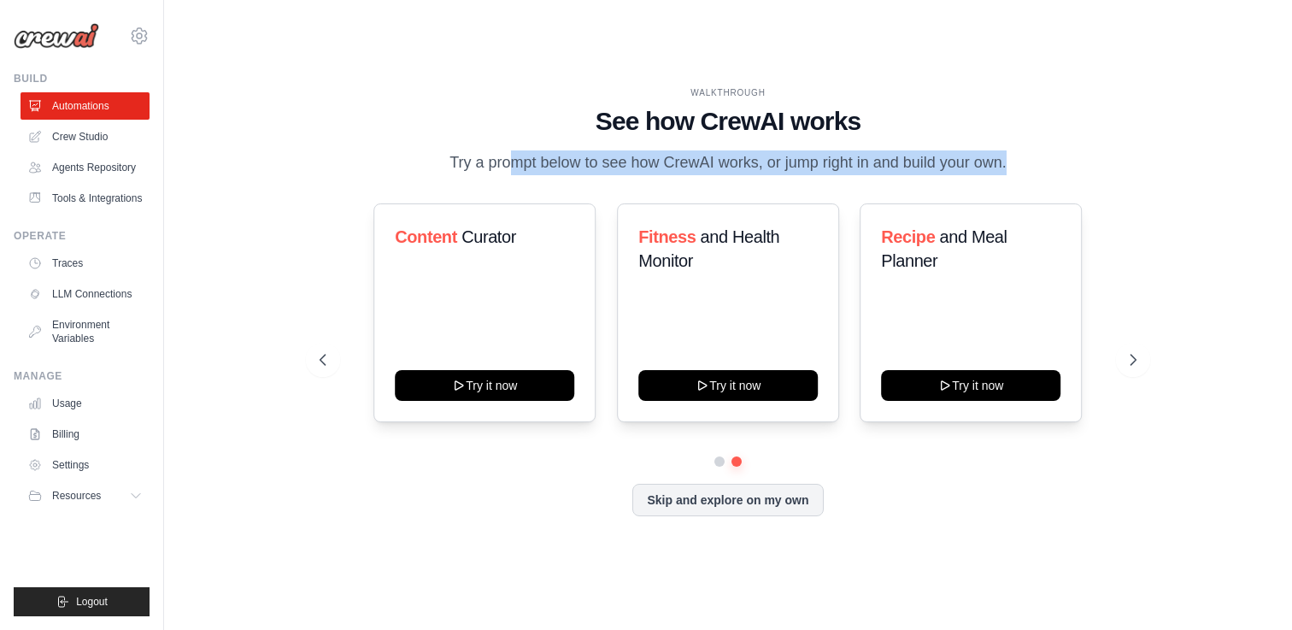
click at [474, 161] on p "Try a prompt below to see how CrewAI works, or jump right in and build your own." at bounding box center [728, 162] width 574 height 25
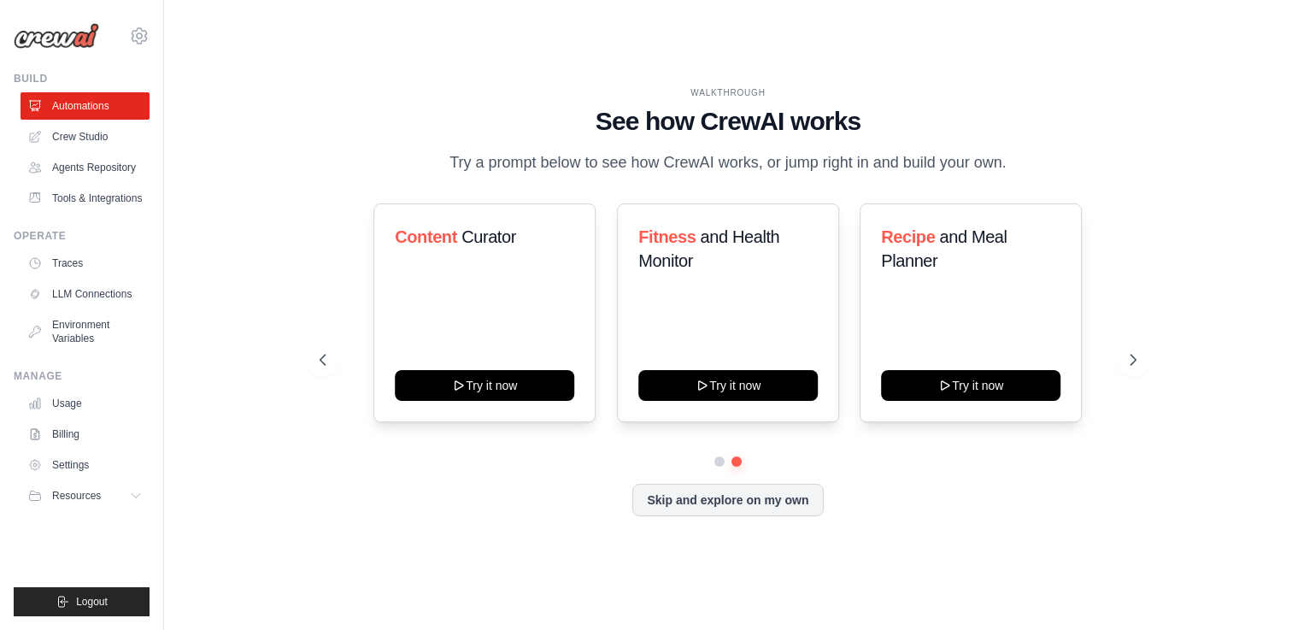
click at [474, 161] on p "Try a prompt below to see how CrewAI works, or jump right in and build your own." at bounding box center [728, 162] width 574 height 25
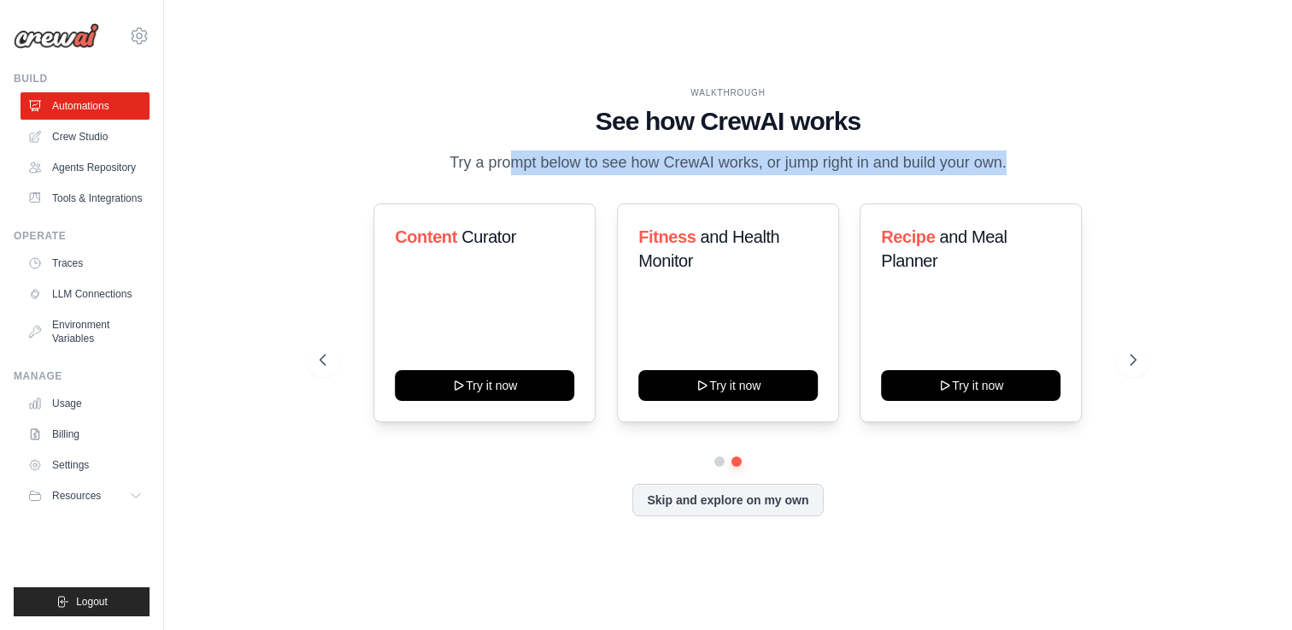
click at [499, 161] on p "Try a prompt below to see how CrewAI works, or jump right in and build your own." at bounding box center [728, 162] width 574 height 25
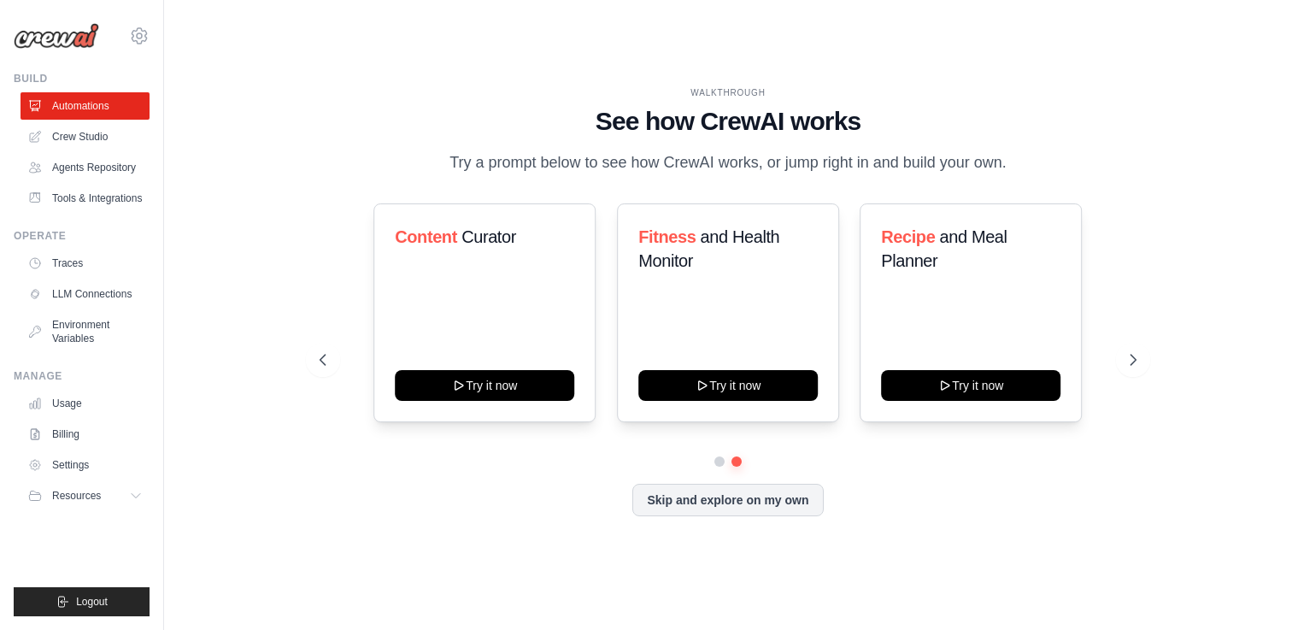
click at [499, 161] on p "Try a prompt below to see how CrewAI works, or jump right in and build your own." at bounding box center [728, 162] width 574 height 25
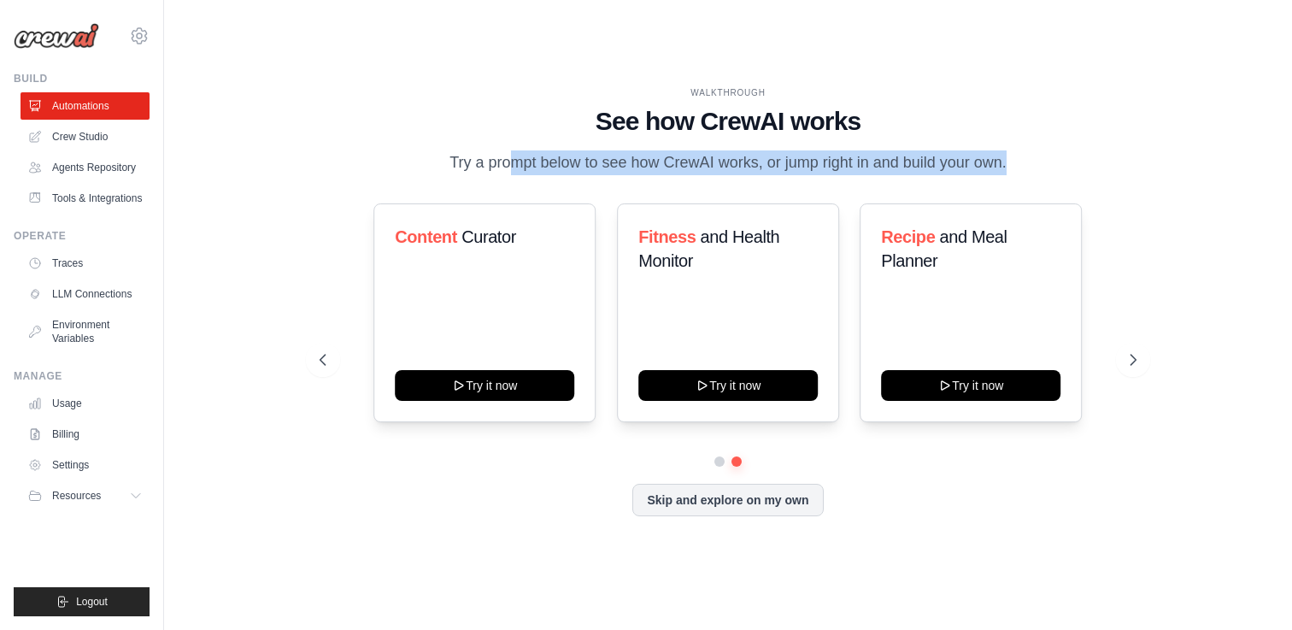
click at [501, 166] on p "Try a prompt below to see how CrewAI works, or jump right in and build your own." at bounding box center [728, 162] width 574 height 25
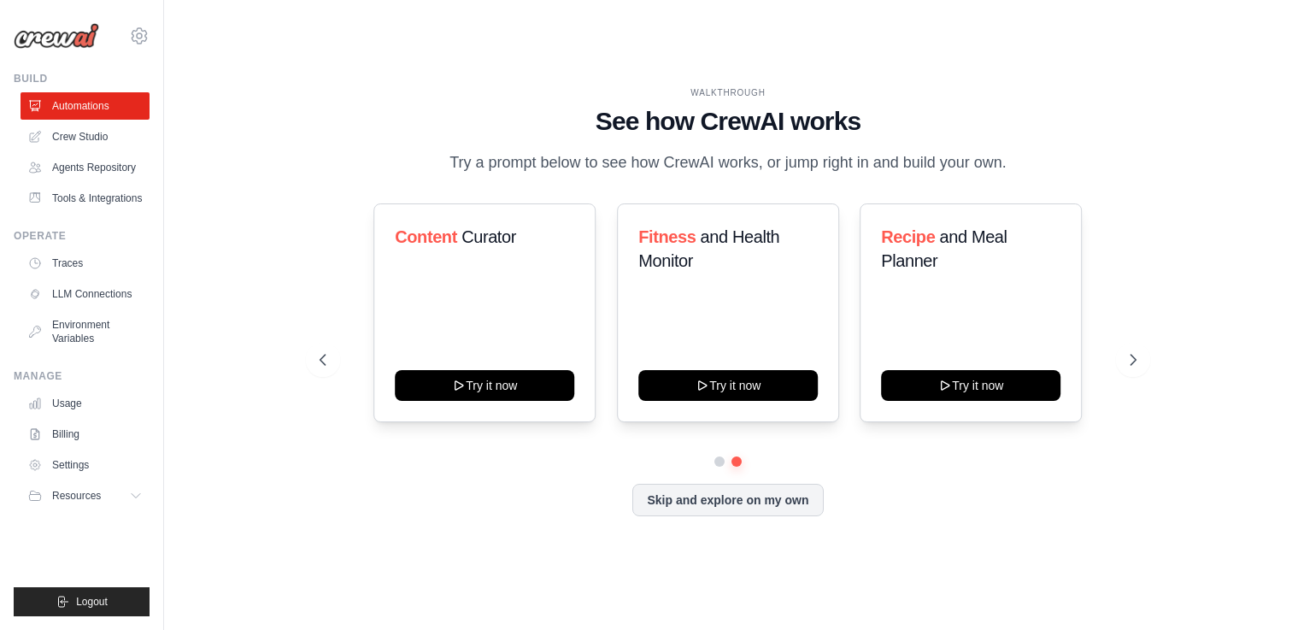
click at [501, 166] on p "Try a prompt below to see how CrewAI works, or jump right in and build your own." at bounding box center [728, 162] width 574 height 25
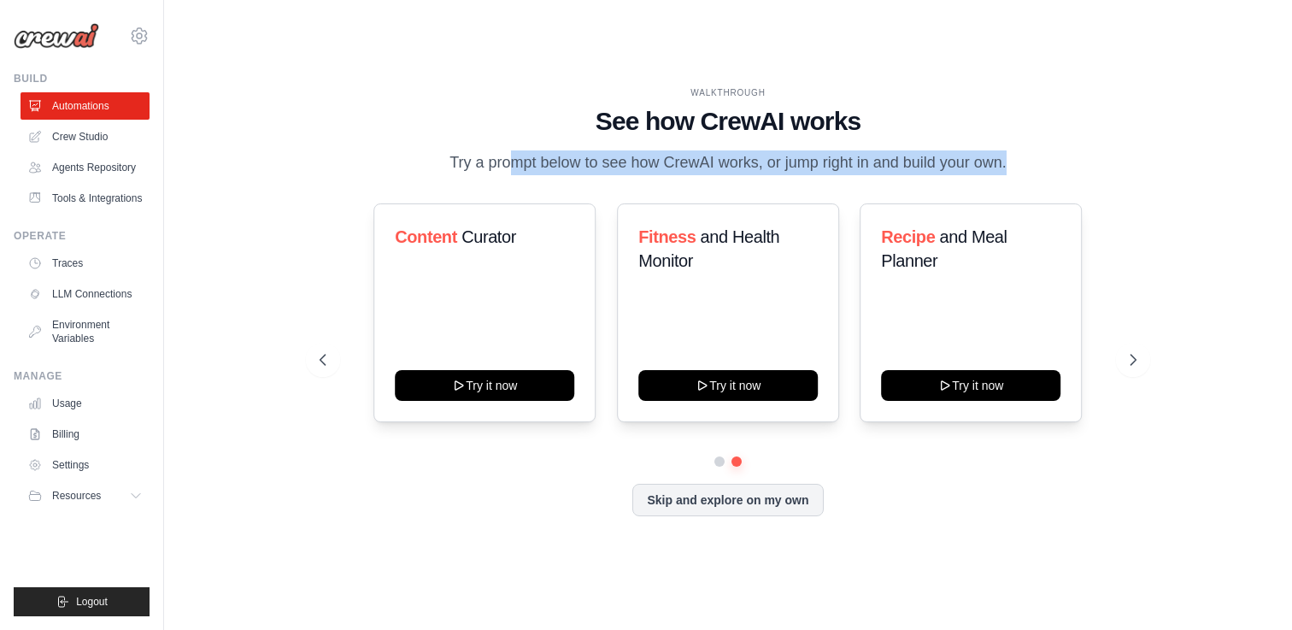
click at [506, 164] on p "Try a prompt below to see how CrewAI works, or jump right in and build your own." at bounding box center [728, 162] width 574 height 25
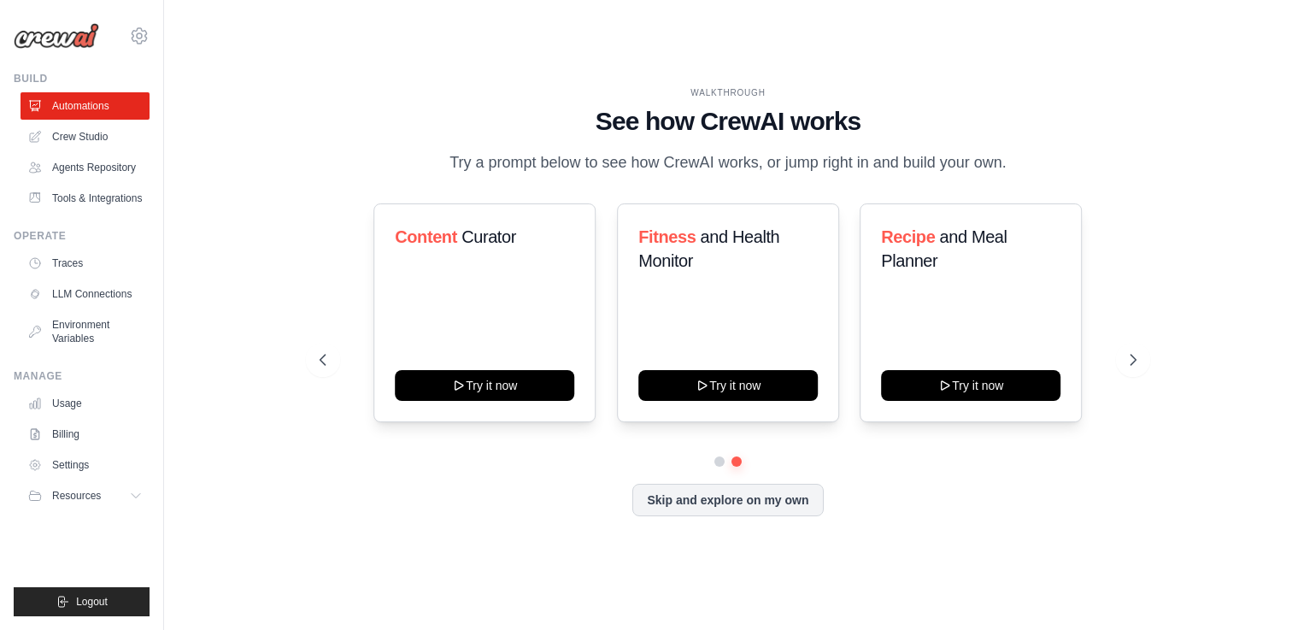
click at [506, 164] on p "Try a prompt below to see how CrewAI works, or jump right in and build your own." at bounding box center [728, 162] width 574 height 25
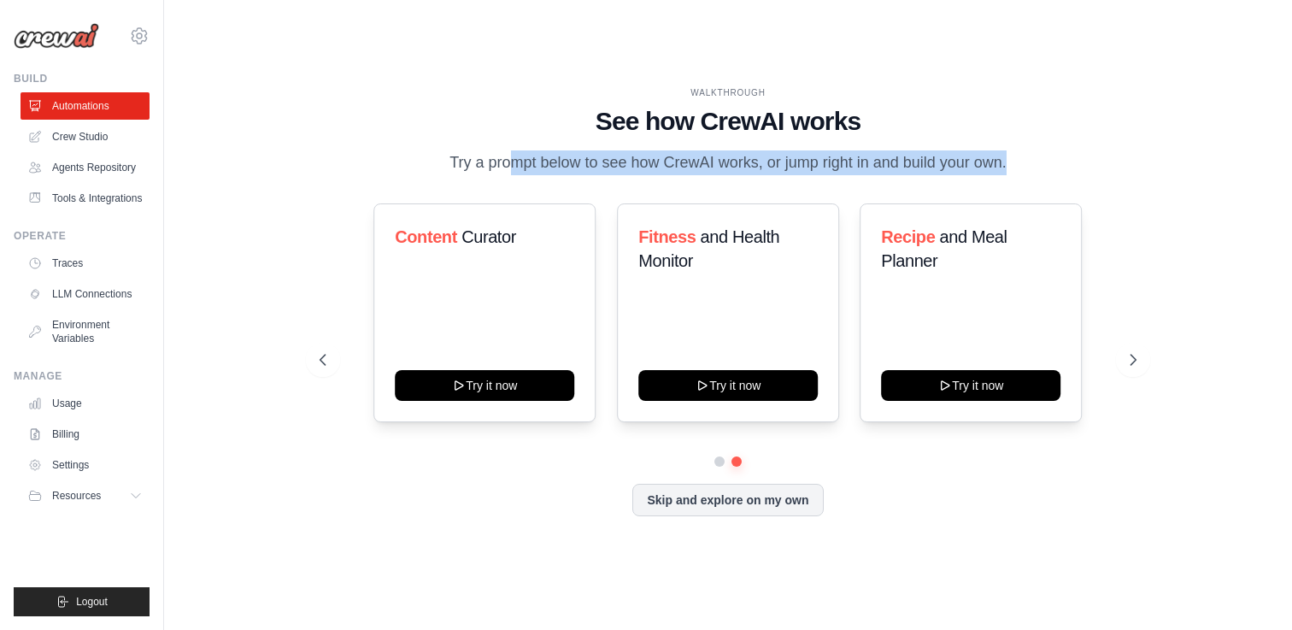
click at [510, 164] on p "Try a prompt below to see how CrewAI works, or jump right in and build your own." at bounding box center [728, 162] width 574 height 25
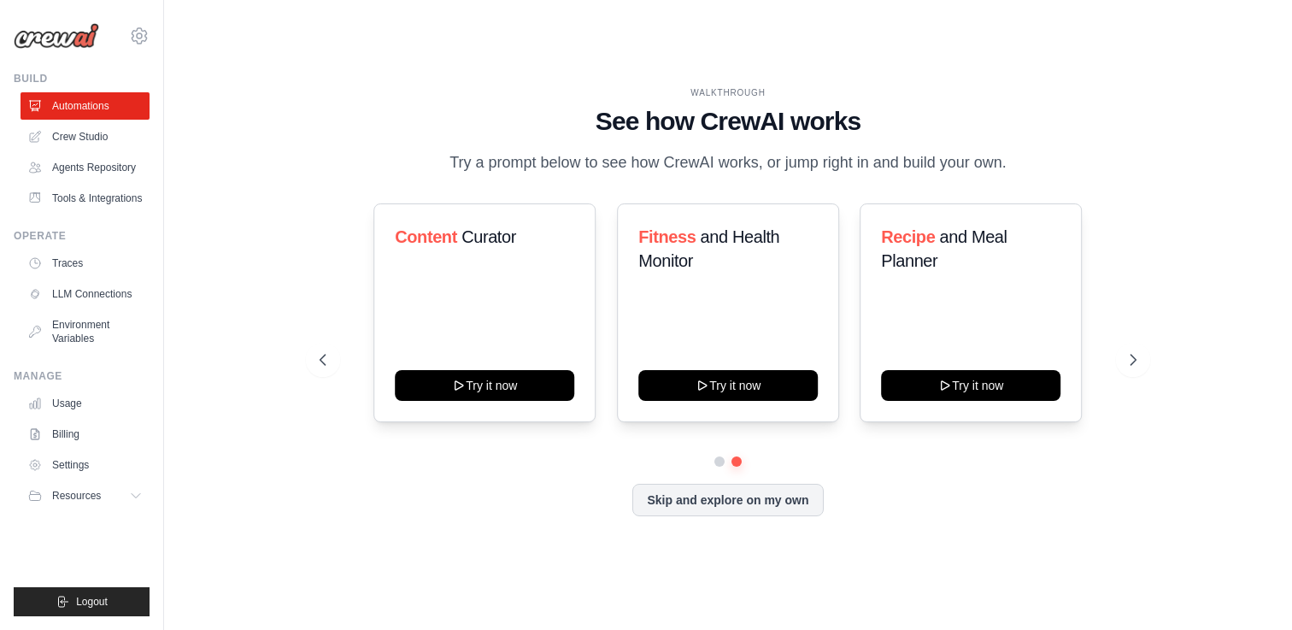
click at [510, 164] on p "Try a prompt below to see how CrewAI works, or jump right in and build your own." at bounding box center [728, 162] width 574 height 25
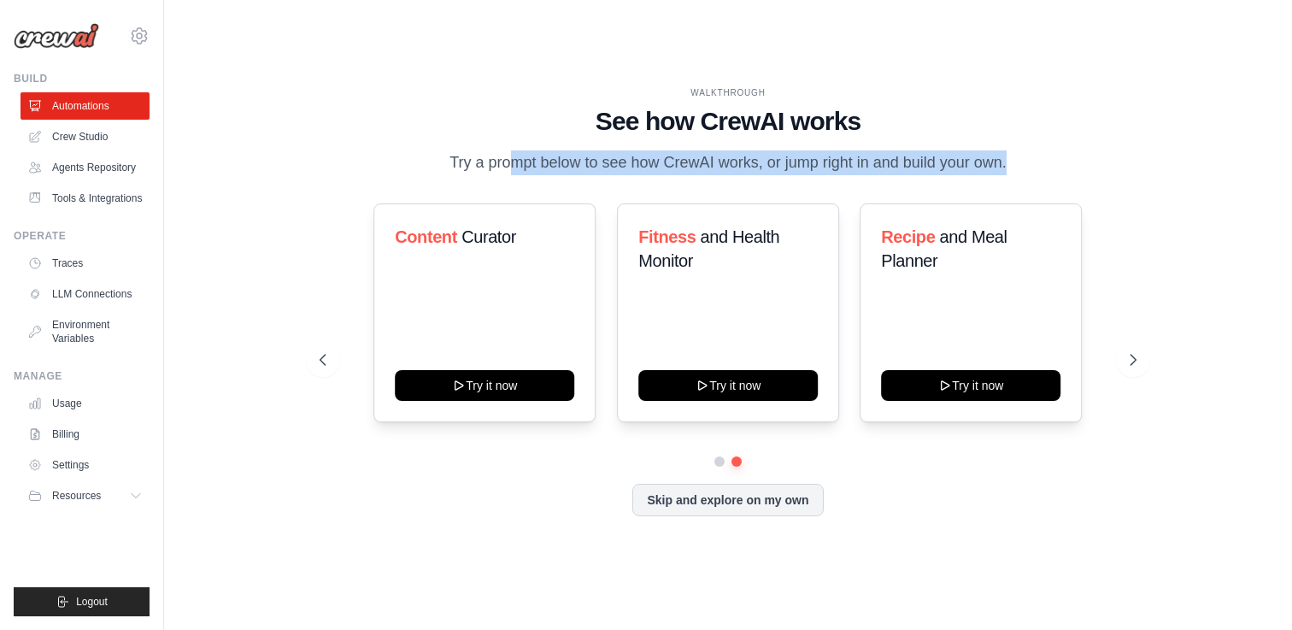
click at [514, 162] on p "Try a prompt below to see how CrewAI works, or jump right in and build your own." at bounding box center [728, 162] width 574 height 25
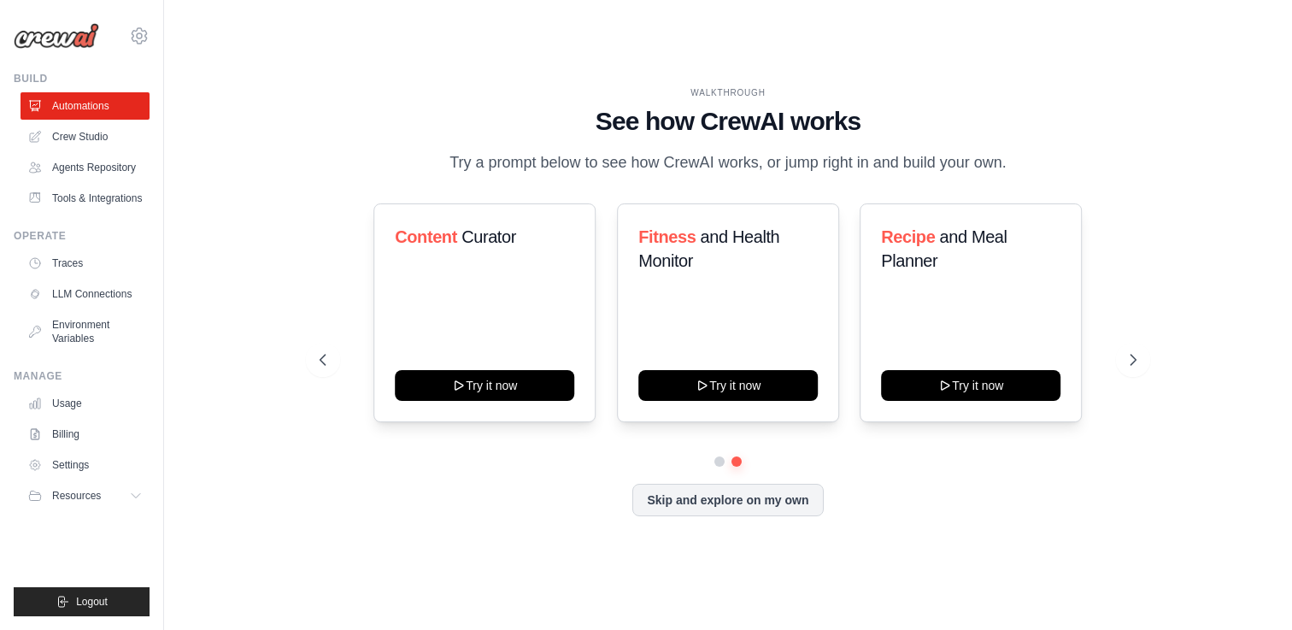
click at [514, 162] on p "Try a prompt below to see how CrewAI works, or jump right in and build your own." at bounding box center [728, 162] width 574 height 25
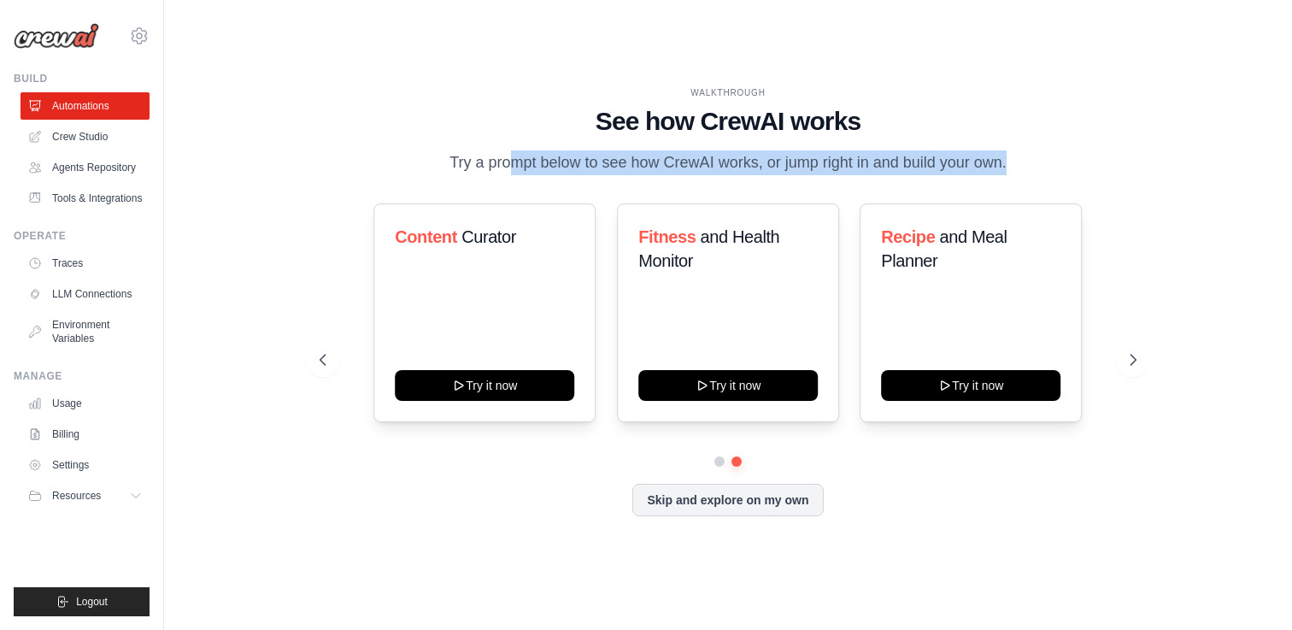
click at [507, 164] on p "Try a prompt below to see how CrewAI works, or jump right in and build your own." at bounding box center [728, 162] width 574 height 25
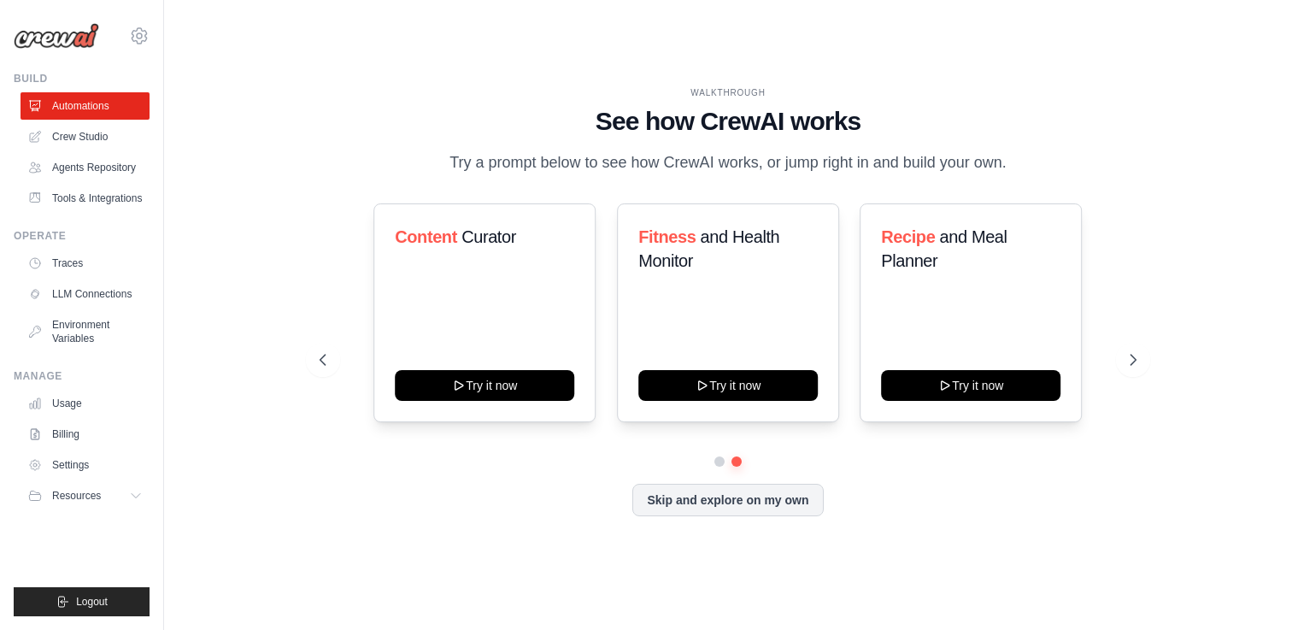
click at [507, 164] on p "Try a prompt below to see how CrewAI works, or jump right in and build your own." at bounding box center [728, 162] width 574 height 25
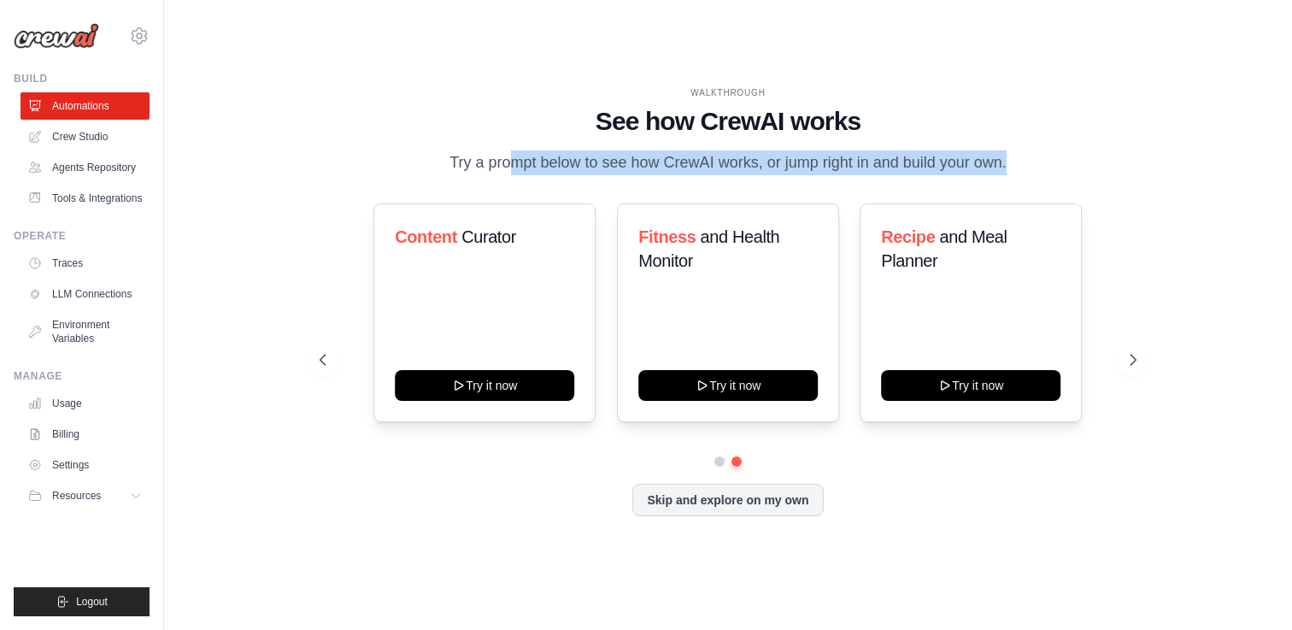
click at [521, 168] on p "Try a prompt below to see how CrewAI works, or jump right in and build your own." at bounding box center [728, 162] width 574 height 25
